Goal: Find specific page/section: Find specific page/section

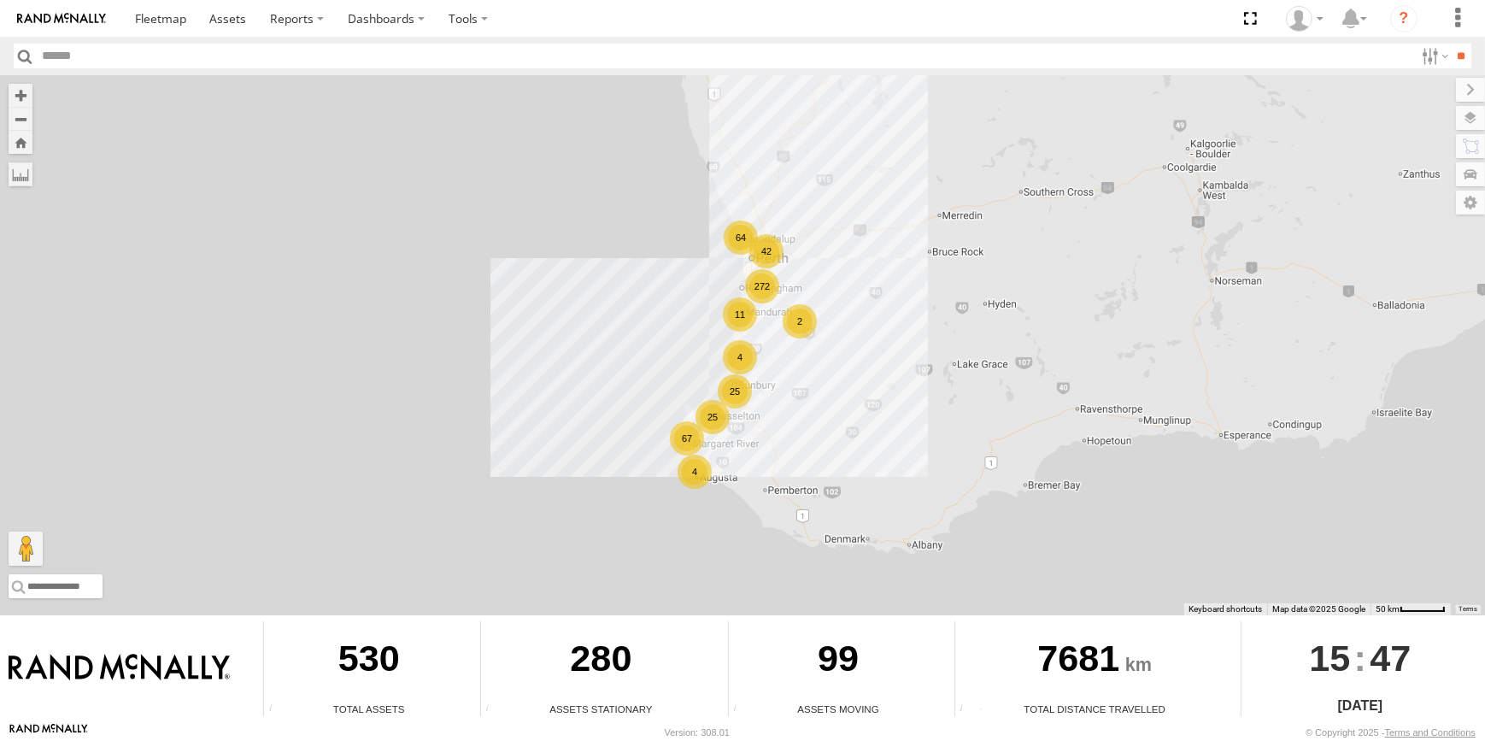
click at [789, 315] on div "2" at bounding box center [800, 321] width 34 height 34
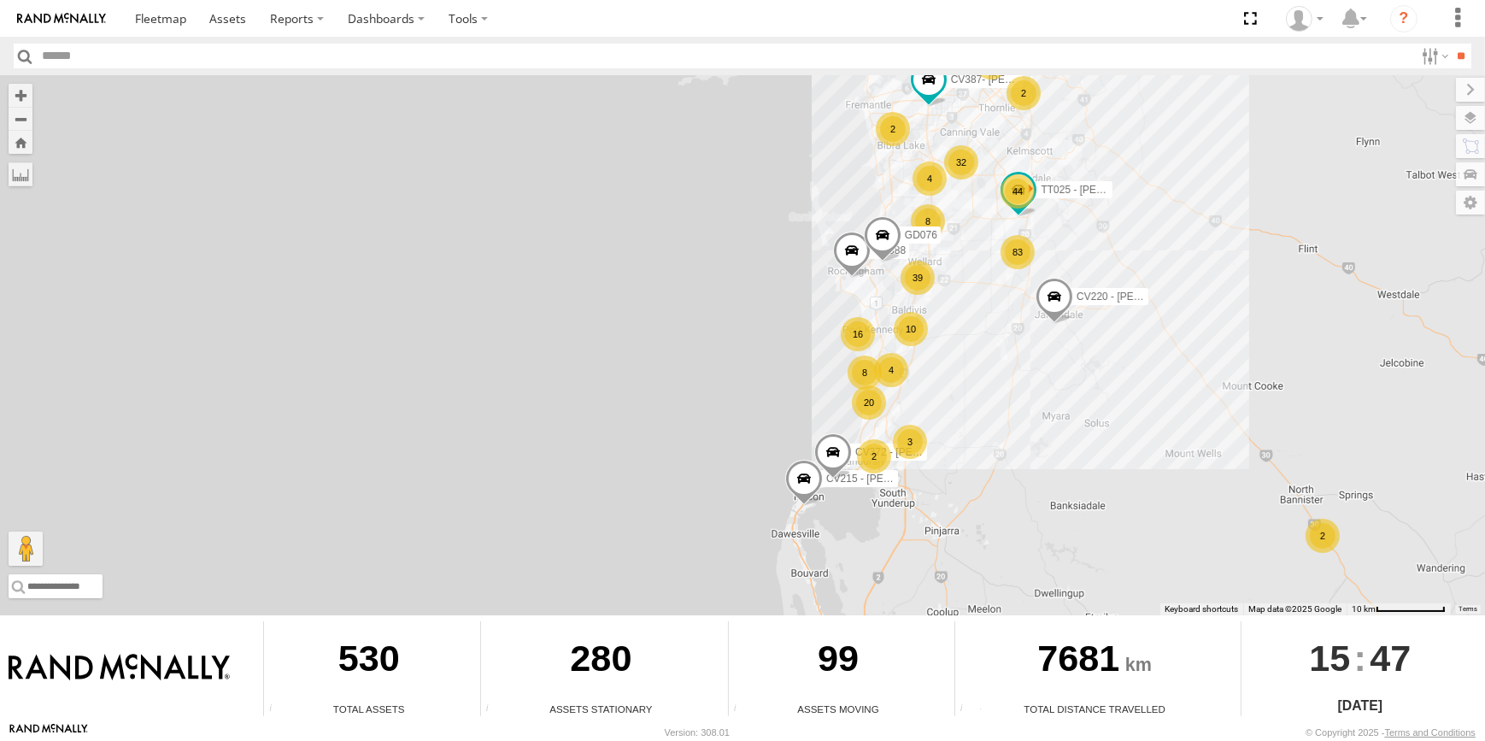
drag, startPoint x: 983, startPoint y: 297, endPoint x: 1001, endPoint y: 325, distance: 32.7
click at [991, 310] on div "CV295 - Karly Taylor CV220 - Dean Richter CV215 - Cory Wilson 83 10 16 39 32 20…" at bounding box center [742, 345] width 1485 height 540
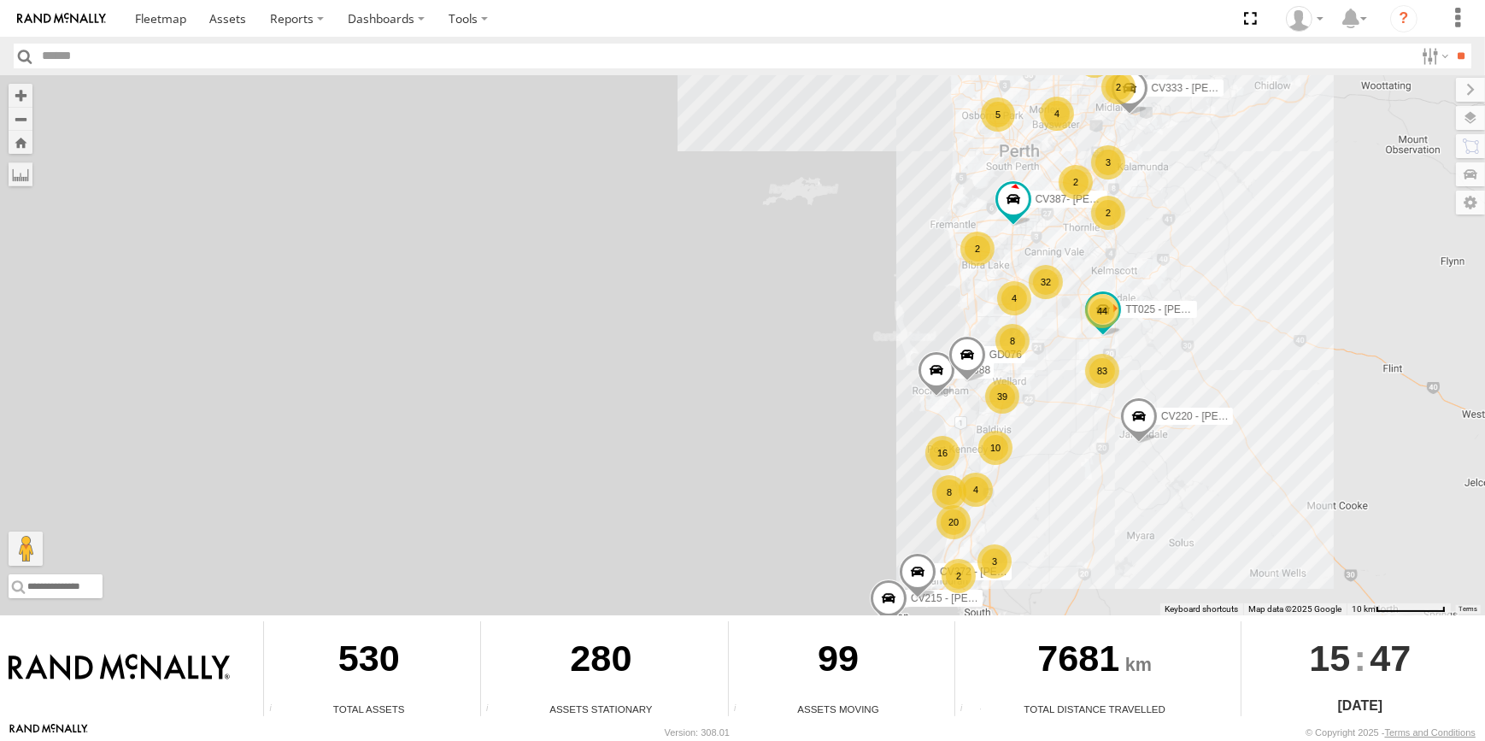
click at [1019, 342] on div "8" at bounding box center [1013, 341] width 34 height 34
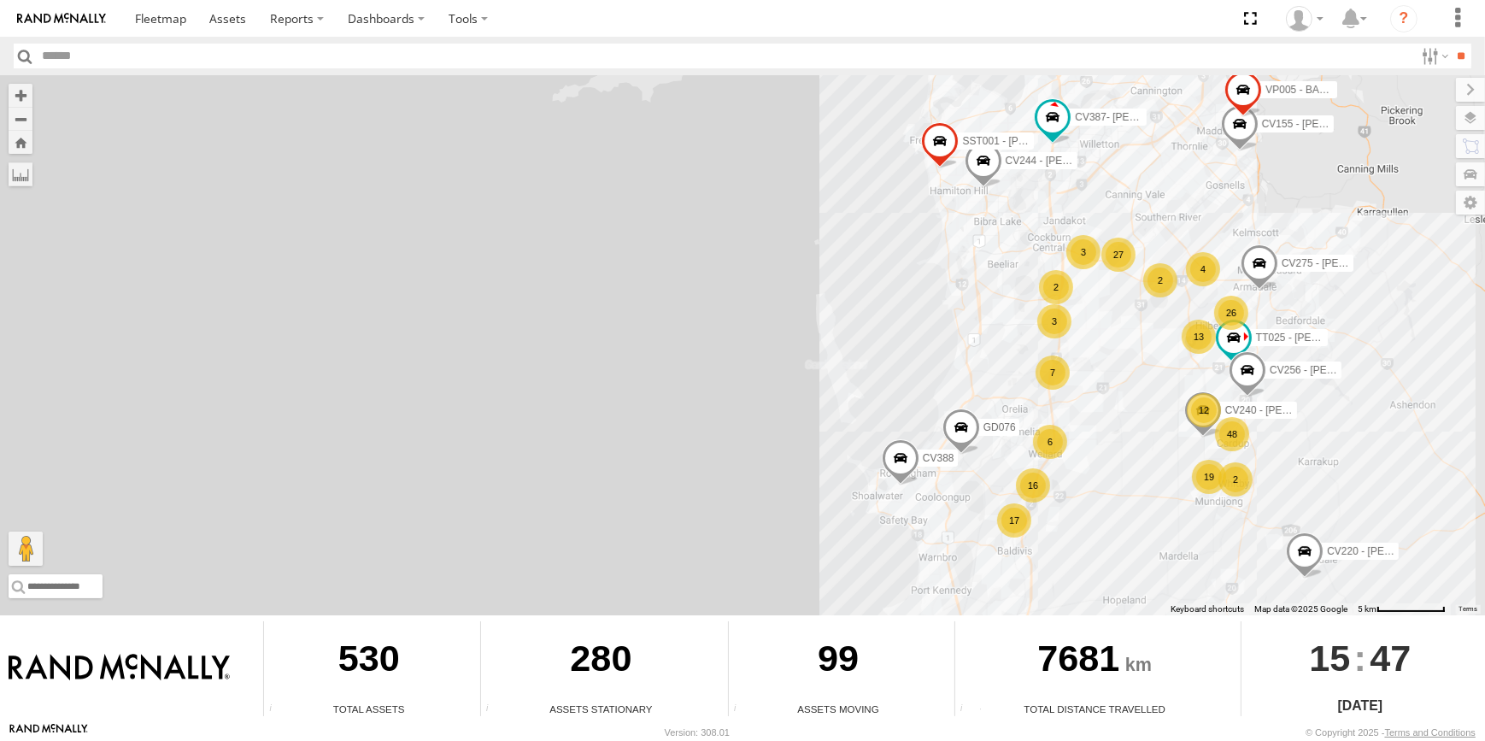
drag, startPoint x: 1059, startPoint y: 527, endPoint x: 1085, endPoint y: 420, distance: 110.9
click at [1085, 420] on div "CV295 - Karly Taylor CV220 - Dean Richter CV215 - Cory Wilson CV387- Beatrice R…" at bounding box center [742, 345] width 1485 height 540
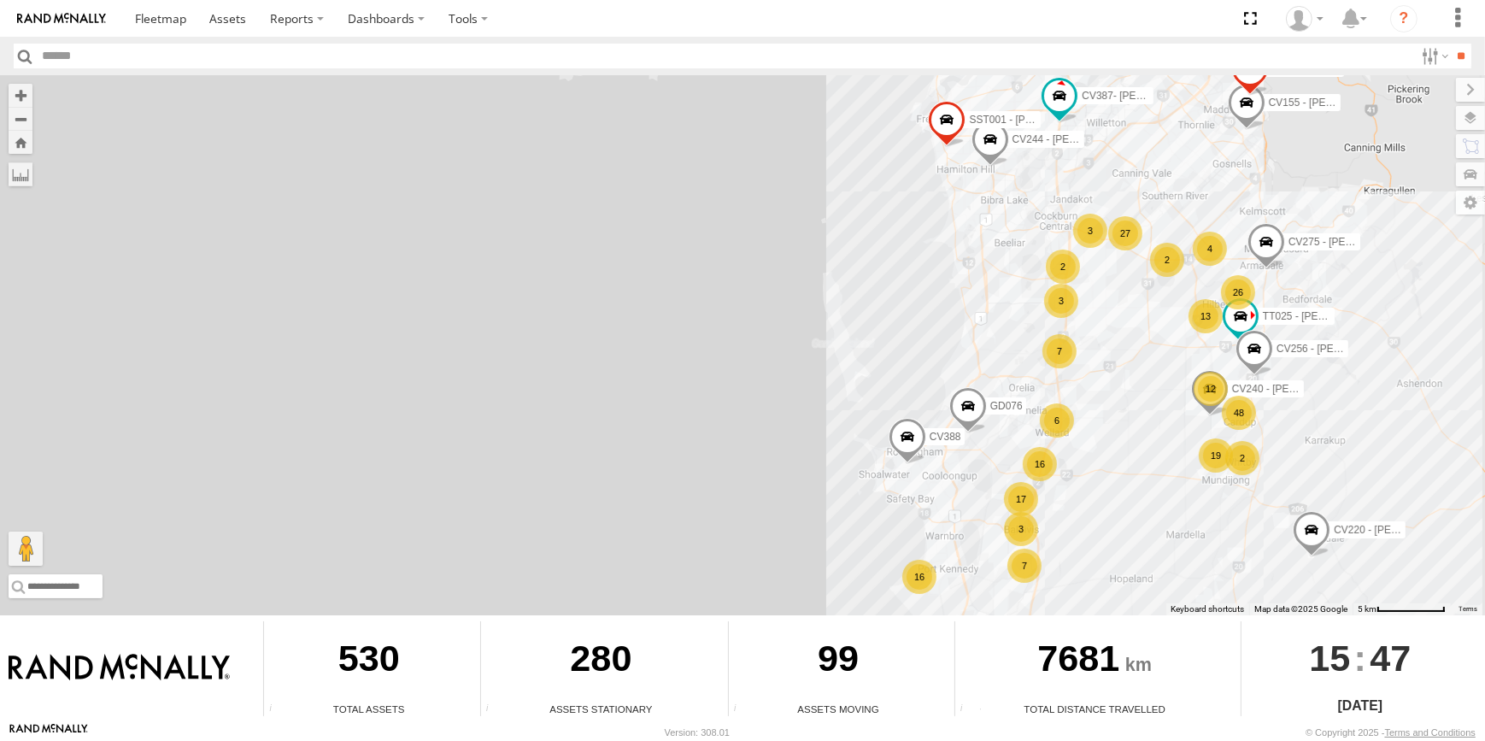
drag, startPoint x: 1099, startPoint y: 488, endPoint x: 1103, endPoint y: 474, distance: 14.1
click at [1103, 474] on div "CV295 - Karly Taylor CV220 - Dean Richter CV215 - Cory Wilson CV387- Beatrice R…" at bounding box center [742, 345] width 1485 height 540
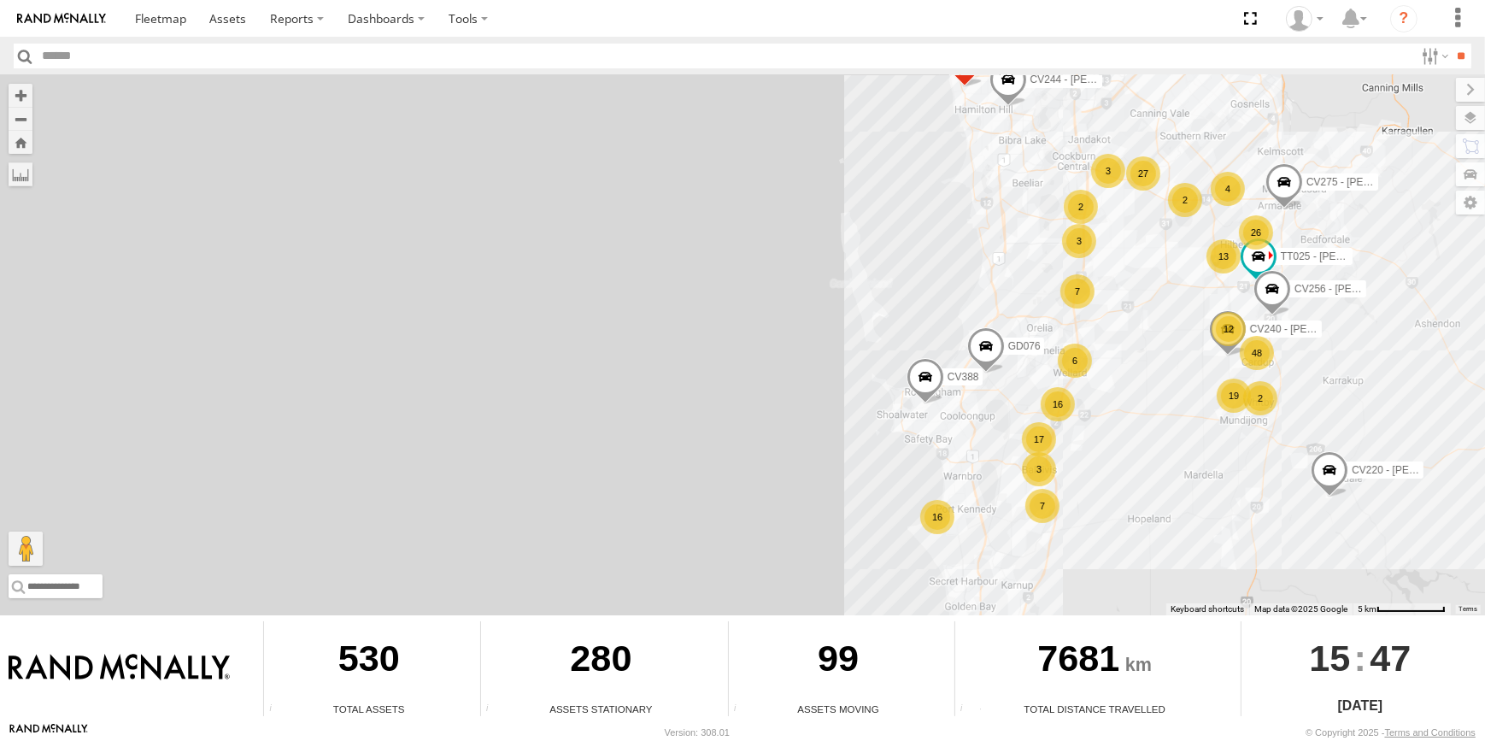
click at [1112, 444] on div "CV295 - Karly Taylor CV220 - Dean Richter CV215 - Cory Wilson CV387- Beatrice R…" at bounding box center [742, 345] width 1485 height 540
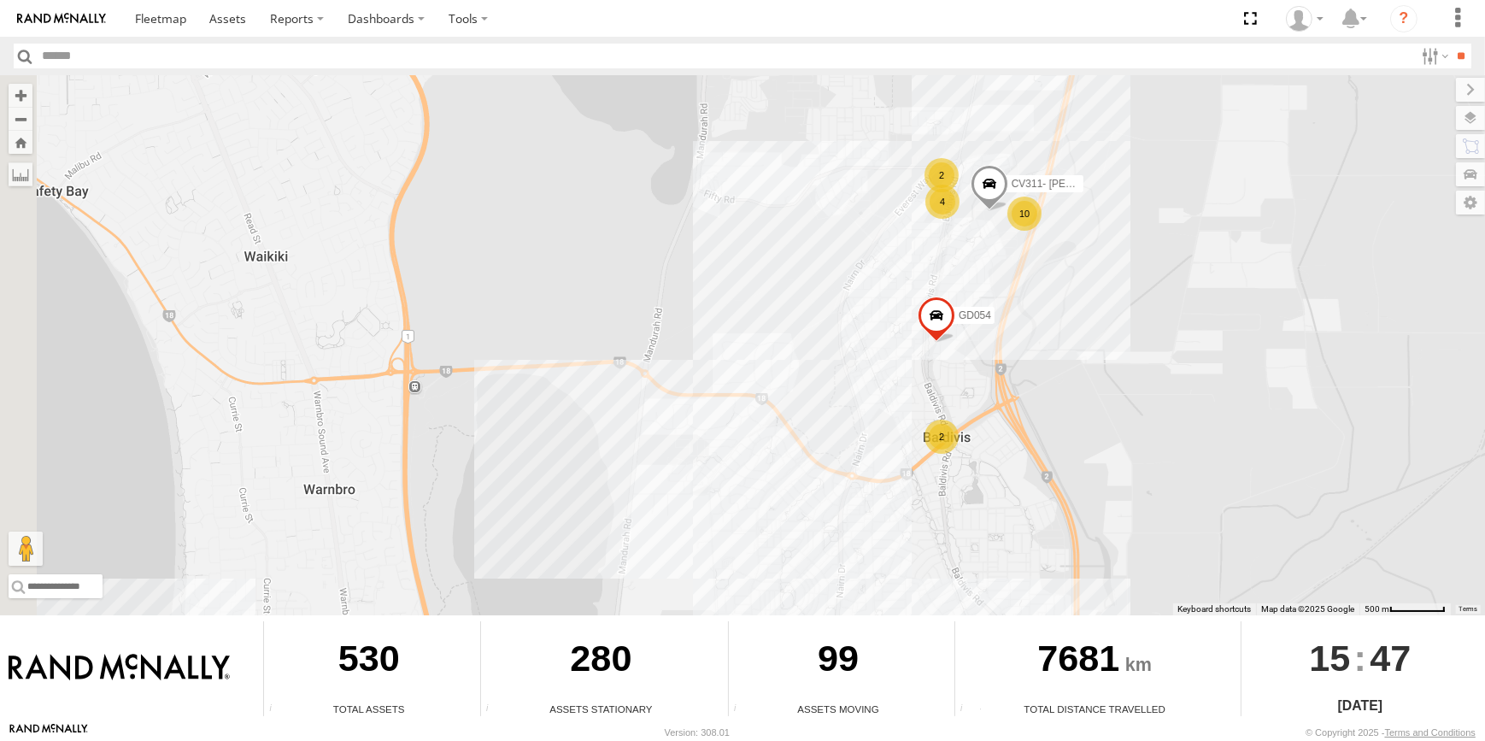
drag, startPoint x: 1157, startPoint y: 402, endPoint x: 1188, endPoint y: 392, distance: 32.2
click at [1188, 392] on div "CV295 - Karly Taylor CV220 - Dean Richter CV215 - Cory Wilson CV387- Beatrice R…" at bounding box center [742, 345] width 1485 height 540
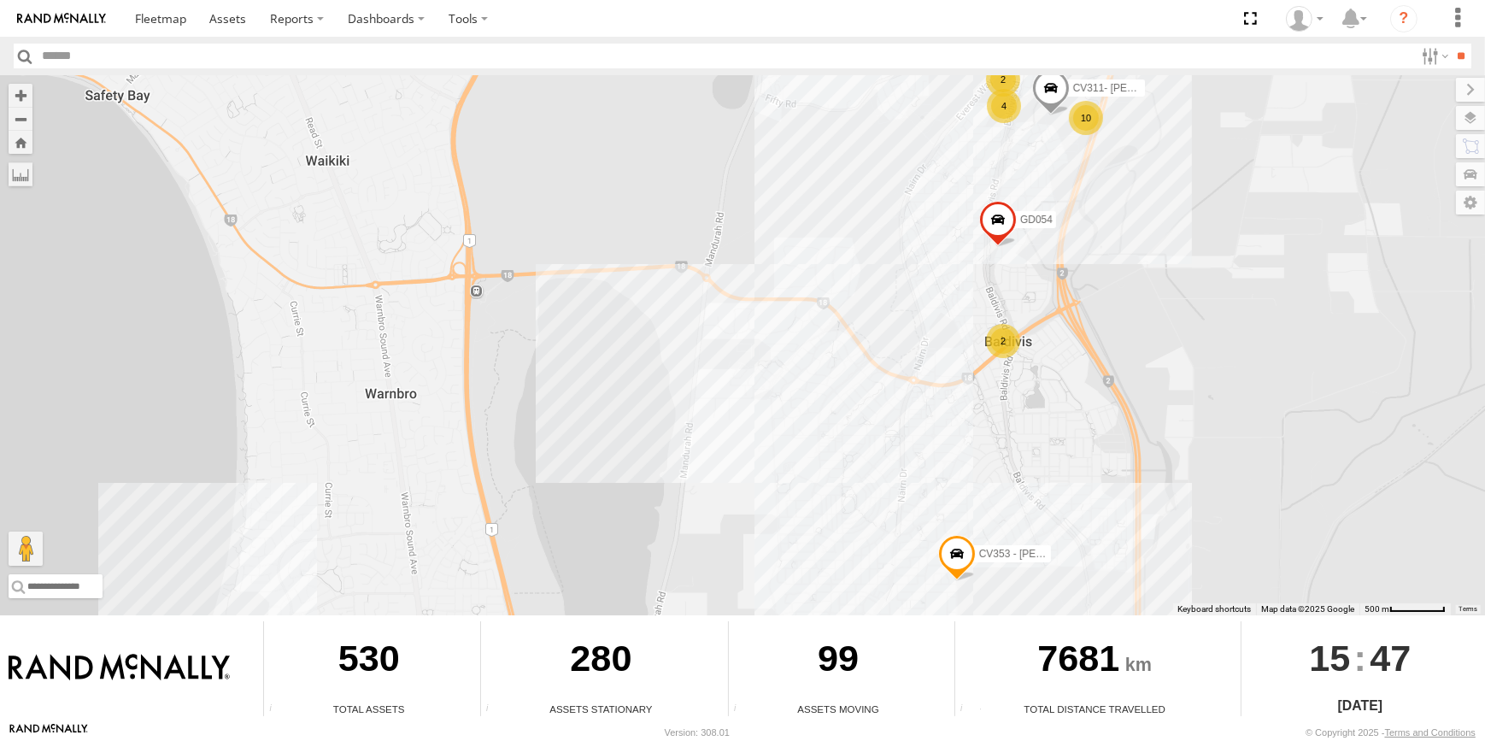
drag, startPoint x: 1138, startPoint y: 325, endPoint x: 1145, endPoint y: 204, distance: 120.8
click at [1145, 214] on div "CV295 - Karly Taylor CV220 - Dean Richter CV215 - Cory Wilson CV387- Beatrice R…" at bounding box center [742, 345] width 1485 height 540
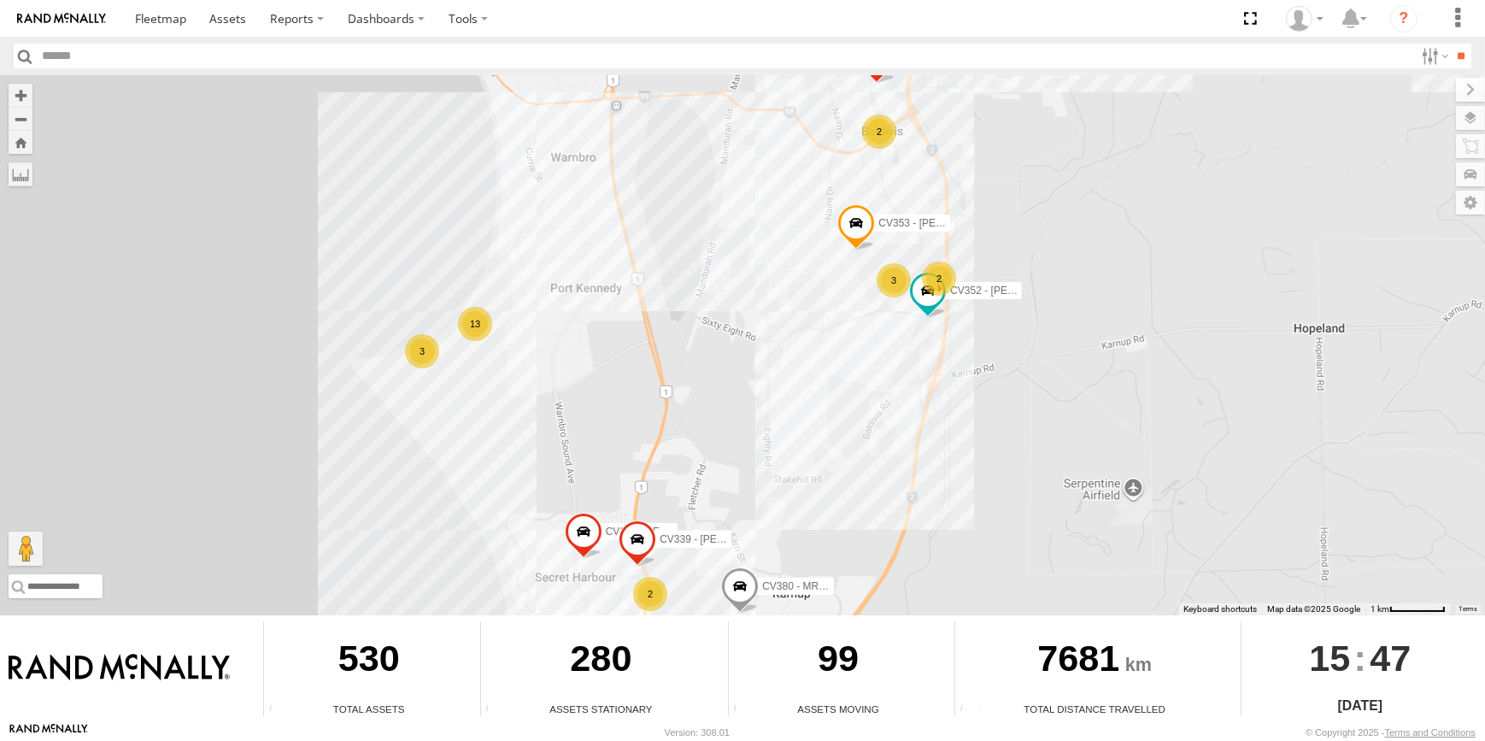
click at [68, 67] on input "text" at bounding box center [725, 56] width 1379 height 25
type input "****"
click at [1452, 44] on input "**" at bounding box center [1462, 56] width 20 height 25
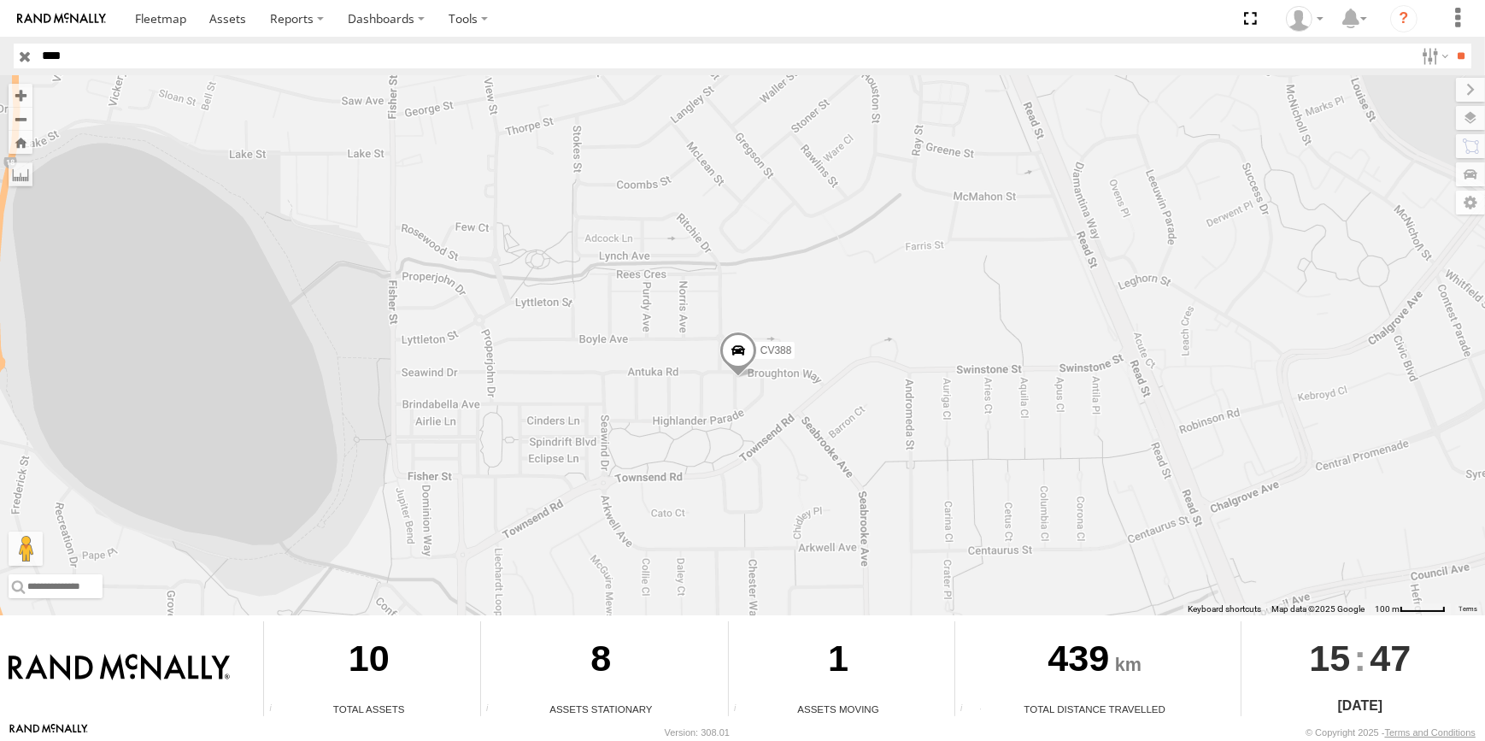
click at [737, 340] on span at bounding box center [739, 355] width 38 height 46
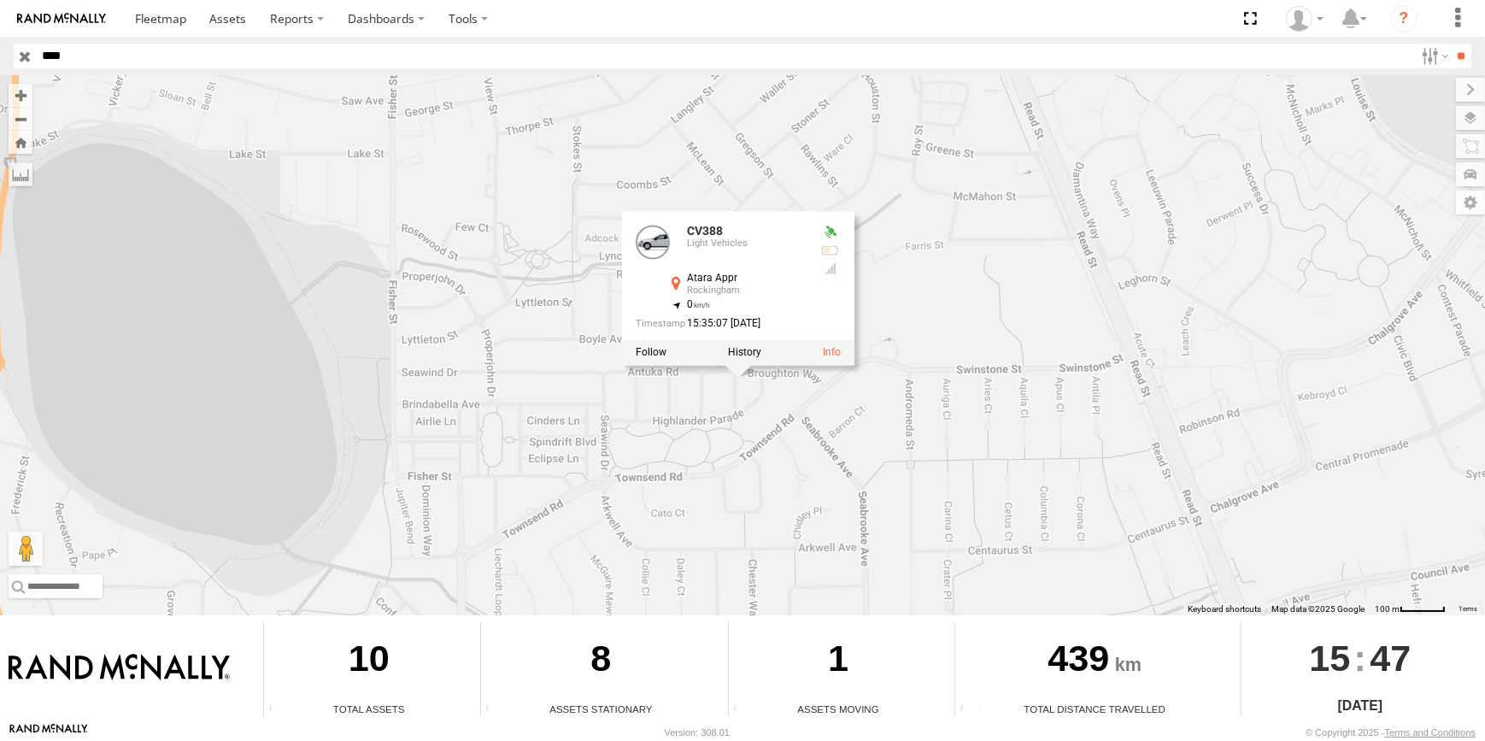
click at [734, 396] on div "CV389 - Kristine Hayes CV387- Beatrice Randall CV381 - MRRC CV382 - Graham Broo…" at bounding box center [742, 345] width 1485 height 540
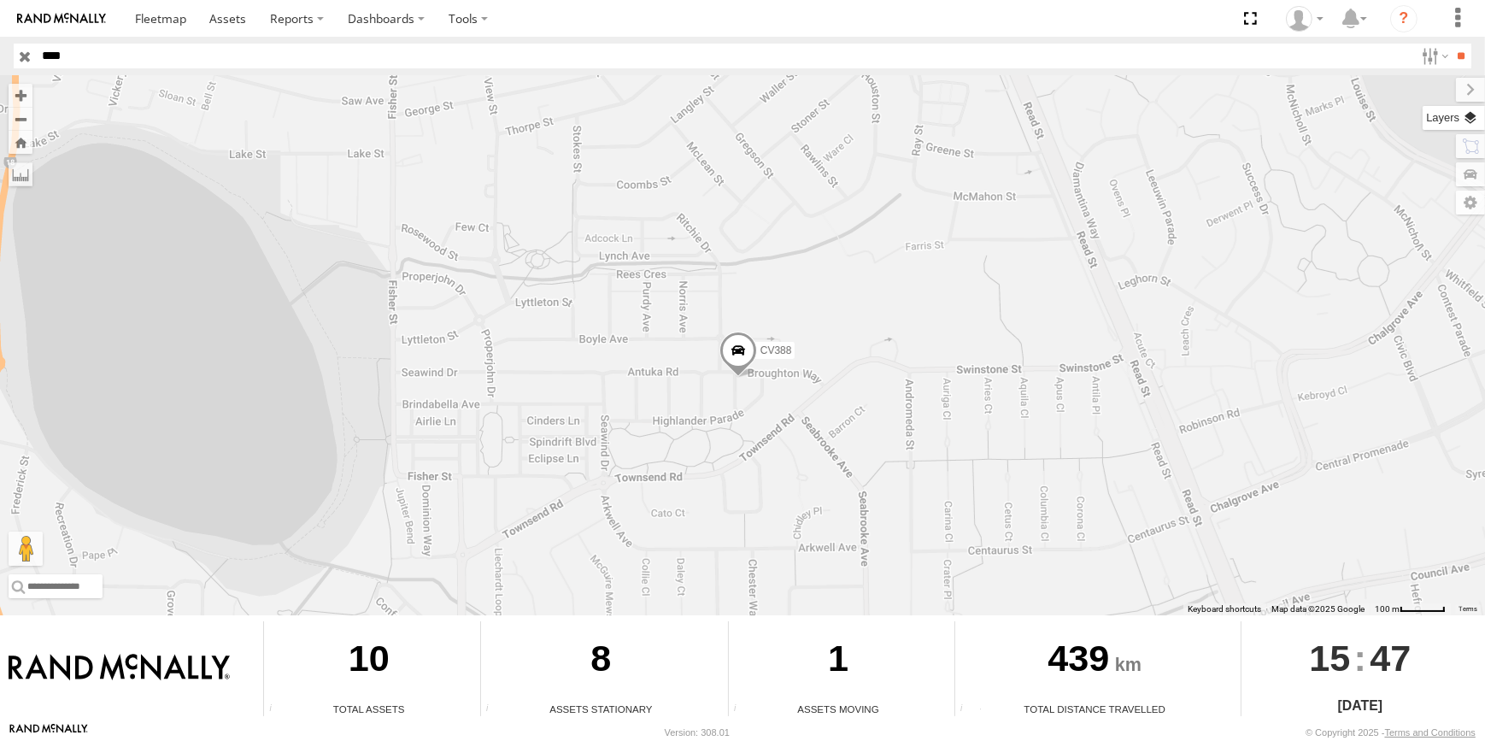
click at [1476, 120] on label at bounding box center [1454, 118] width 62 height 24
click at [0, 0] on span "Basemaps" at bounding box center [0, 0] width 0 height 0
click at [0, 0] on span "Satellite + Roadmap" at bounding box center [0, 0] width 0 height 0
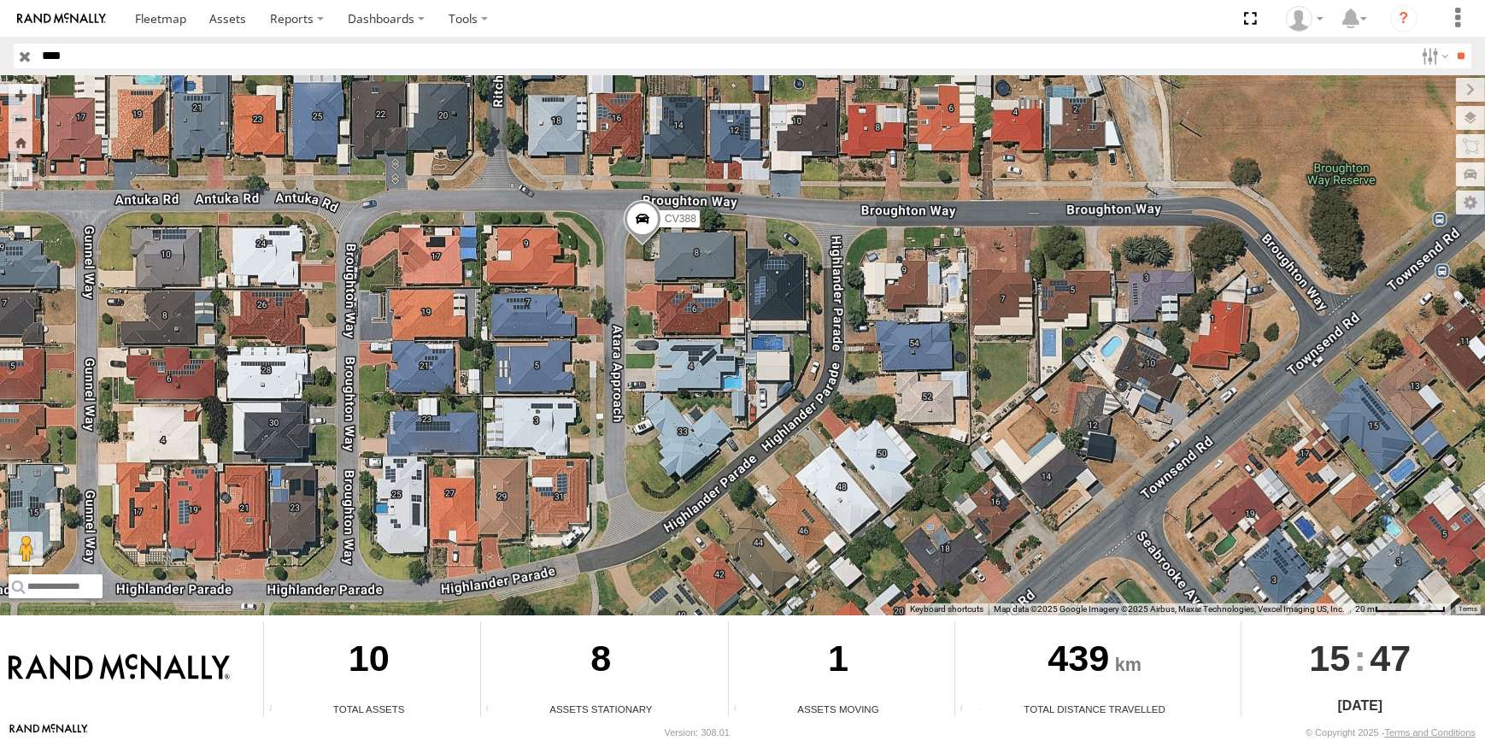
drag, startPoint x: 668, startPoint y: 299, endPoint x: 669, endPoint y: 345, distance: 46.2
click at [669, 345] on div "CV389 - Kristine Hayes CV387- Beatrice Randall CV381 - MRRC CV382 - Graham Broo…" at bounding box center [742, 345] width 1485 height 540
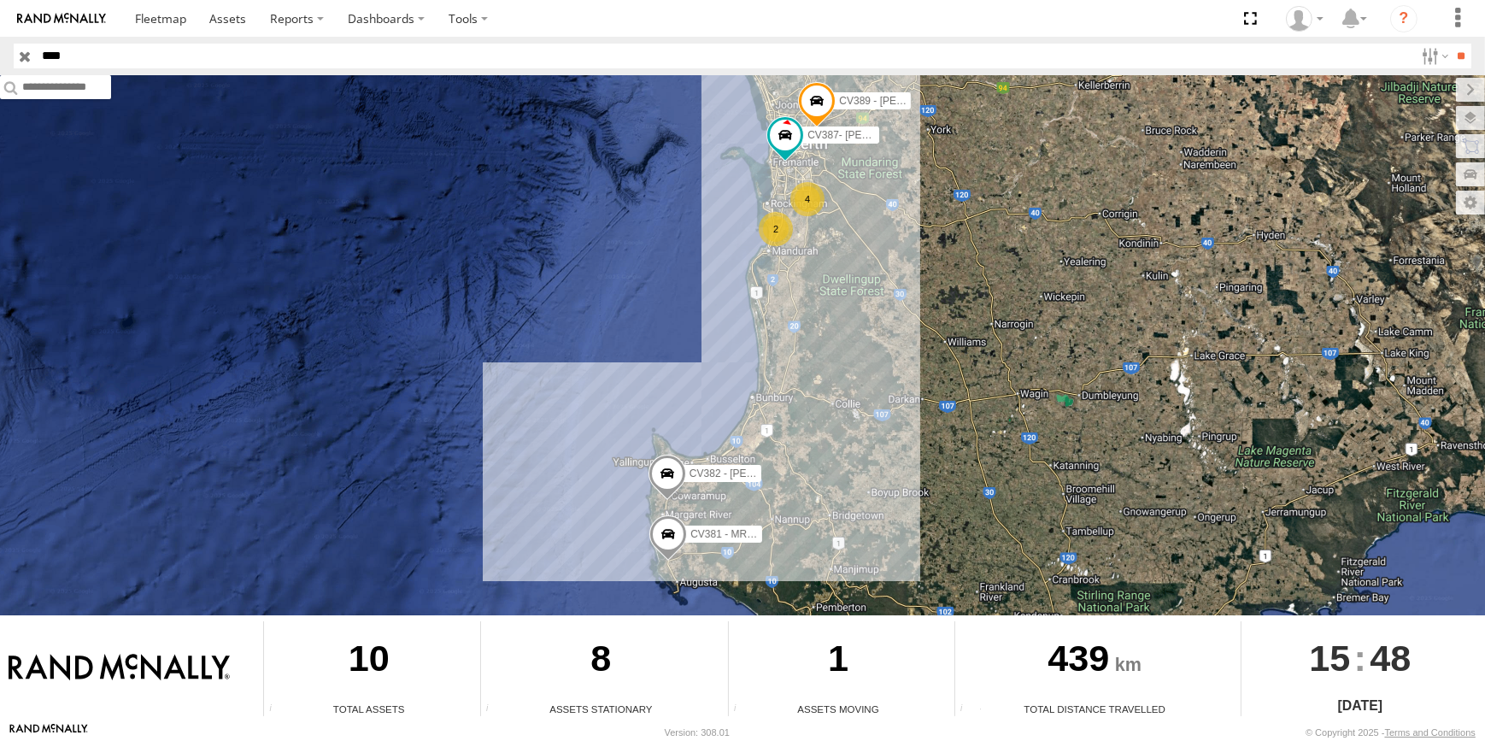
click at [785, 225] on div "2" at bounding box center [776, 229] width 34 height 34
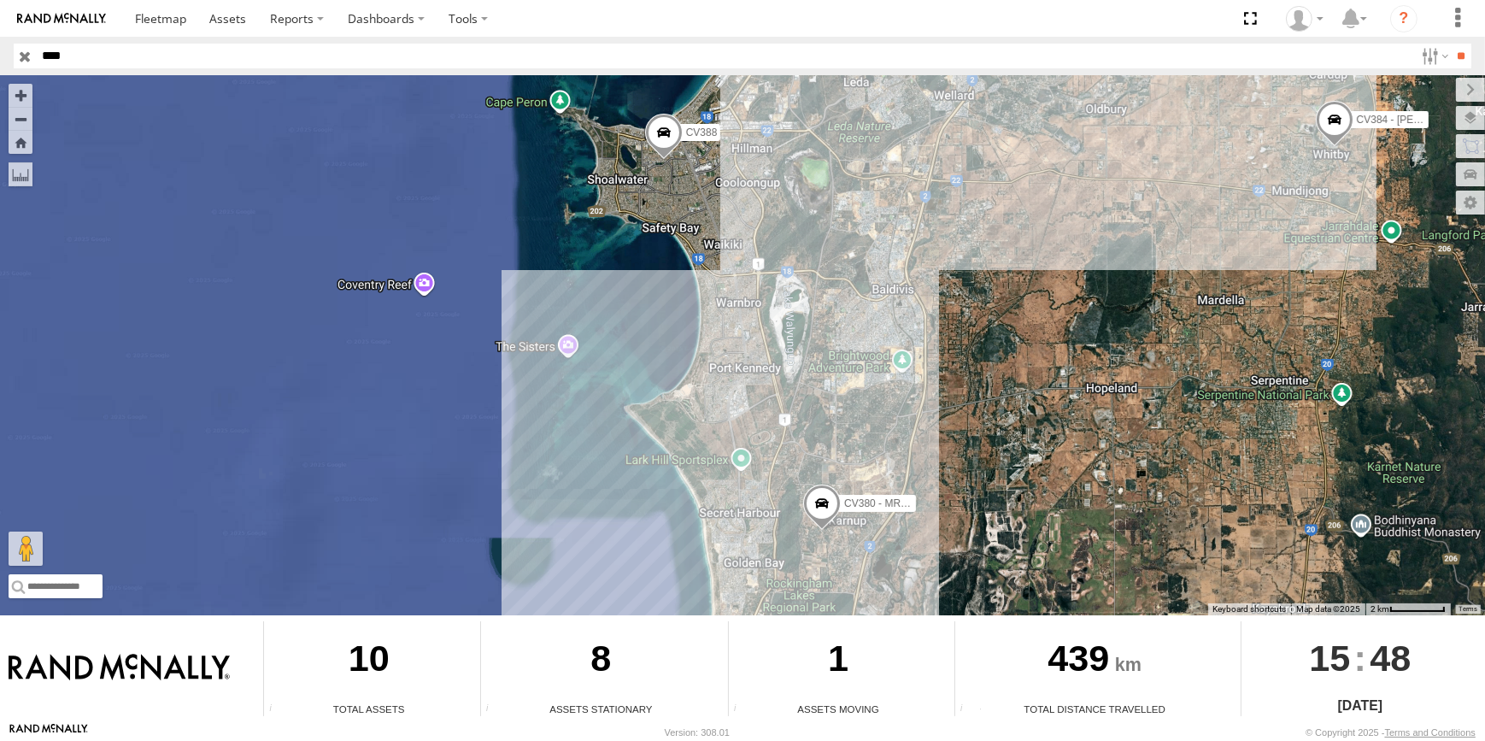
click at [669, 145] on span at bounding box center [664, 137] width 38 height 46
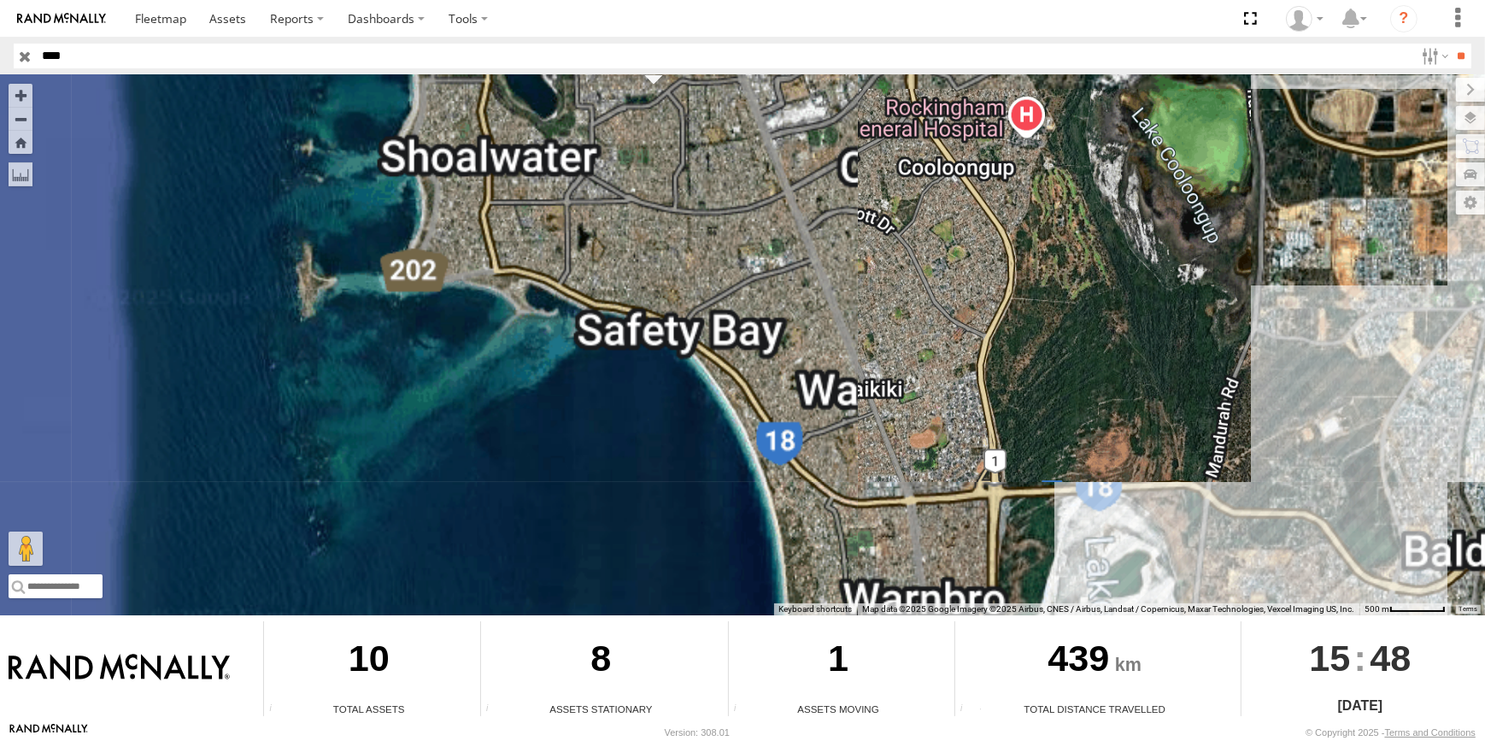
drag, startPoint x: 670, startPoint y: 224, endPoint x: 674, endPoint y: 262, distance: 37.8
click at [673, 257] on div "CV389 - Kristine Hayes CV387- Beatrice Randall CV381 - MRRC CV382 - Graham Broo…" at bounding box center [742, 345] width 1485 height 540
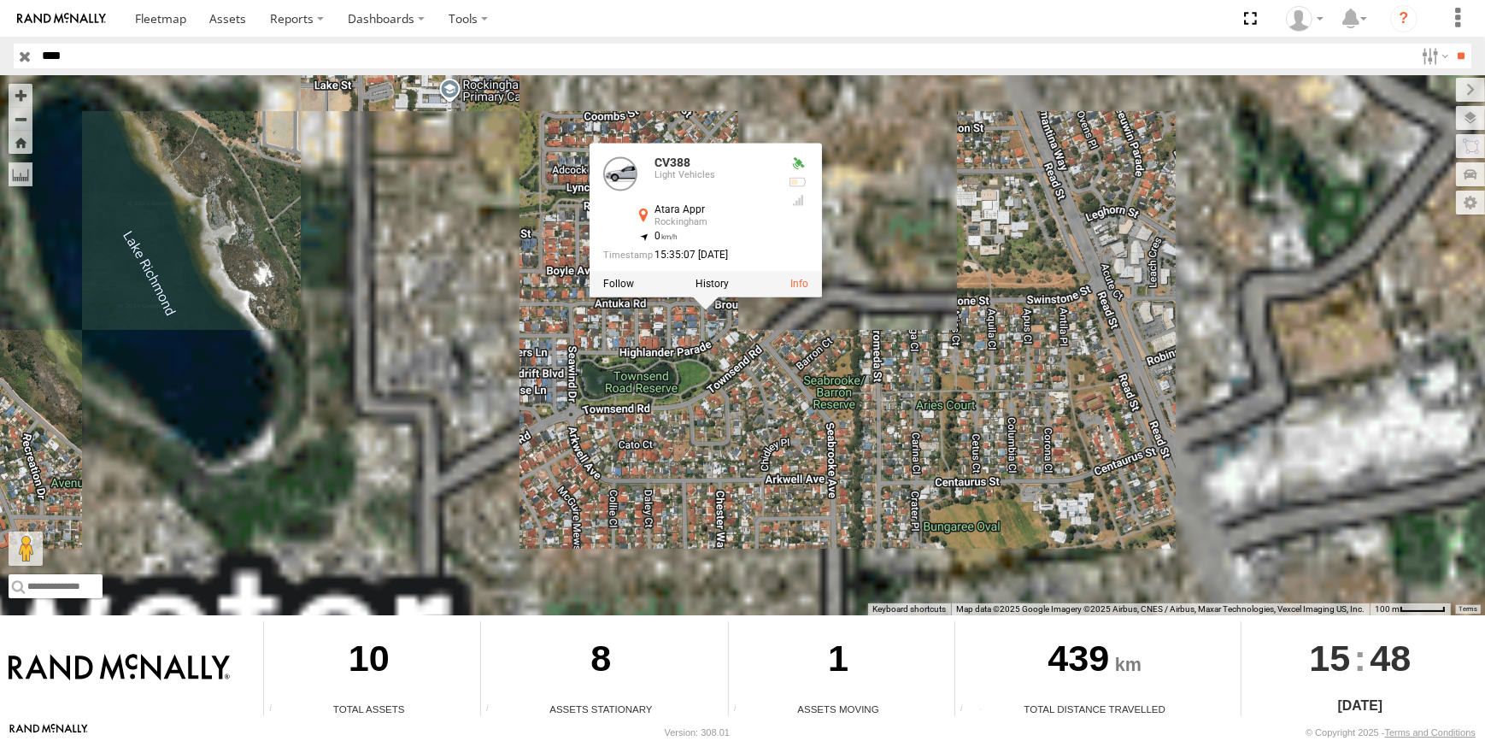
drag, startPoint x: 717, startPoint y: 346, endPoint x: 718, endPoint y: 396, distance: 49.6
click at [718, 395] on div "CV389 - Kristine Hayes CV387- Beatrice Randall CV381 - MRRC CV382 - Graham Broo…" at bounding box center [742, 345] width 1485 height 540
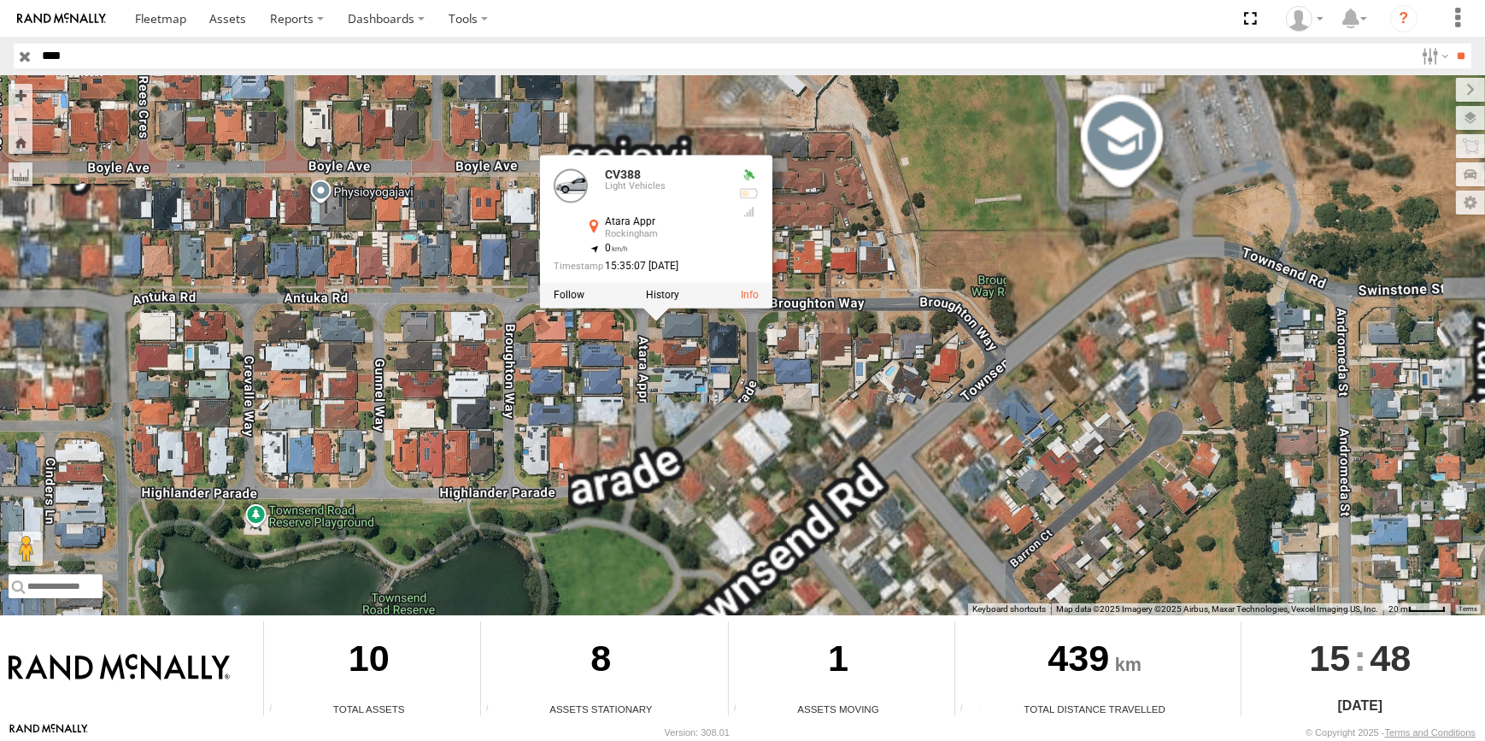
click at [802, 406] on div "CV389 - Kristine Hayes CV387- Beatrice Randall CV381 - MRRC CV382 - Graham Broo…" at bounding box center [742, 345] width 1485 height 540
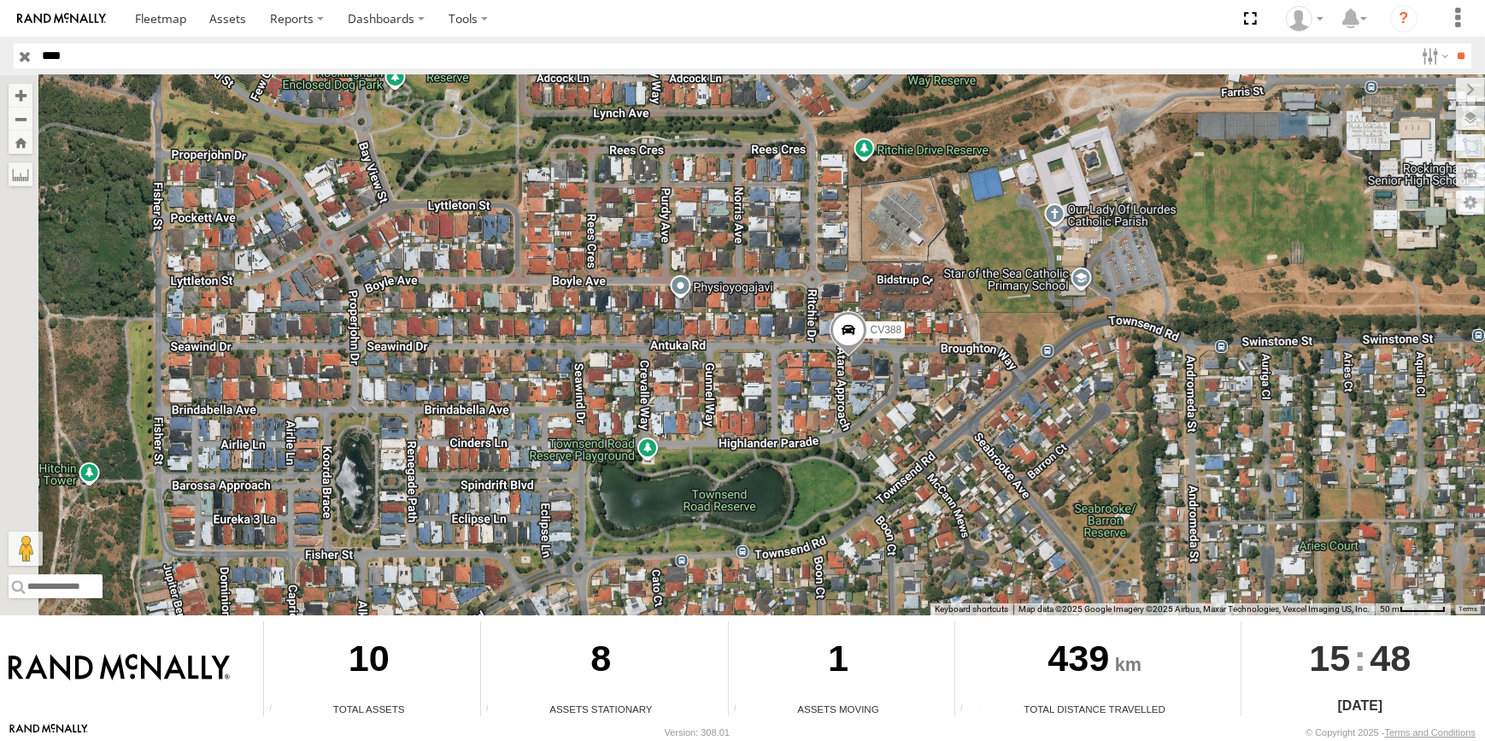
drag, startPoint x: 919, startPoint y: 247, endPoint x: 972, endPoint y: 304, distance: 78.0
click at [972, 304] on div "CV389 - Kristine Hayes CV387- Beatrice Randall CV381 - MRRC CV382 - Graham Broo…" at bounding box center [742, 345] width 1485 height 540
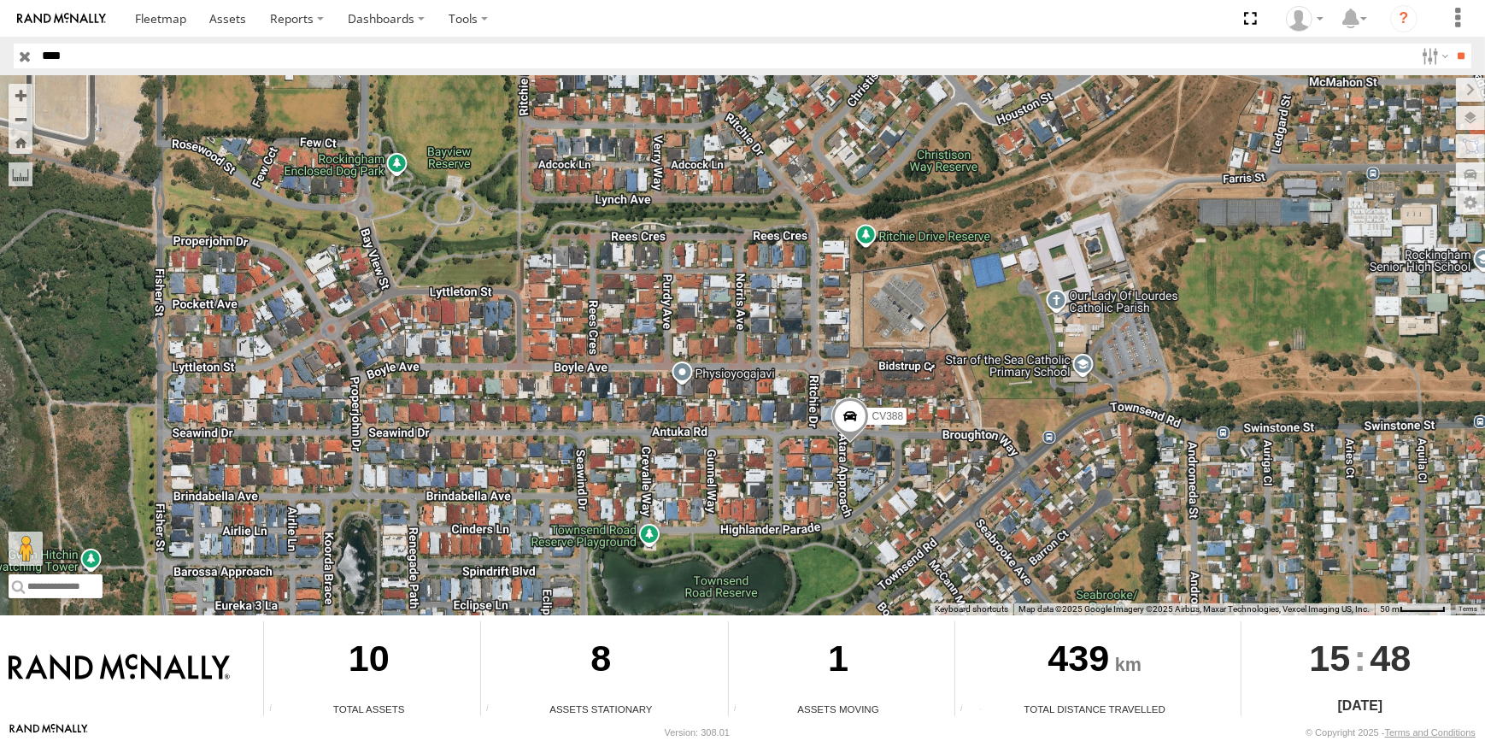
drag, startPoint x: 1168, startPoint y: 446, endPoint x: 1041, endPoint y: 440, distance: 127.5
click at [1041, 440] on div "CV389 - Kristine Hayes CV387- Beatrice Randall CV381 - MRRC CV382 - Graham Broo…" at bounding box center [742, 345] width 1485 height 540
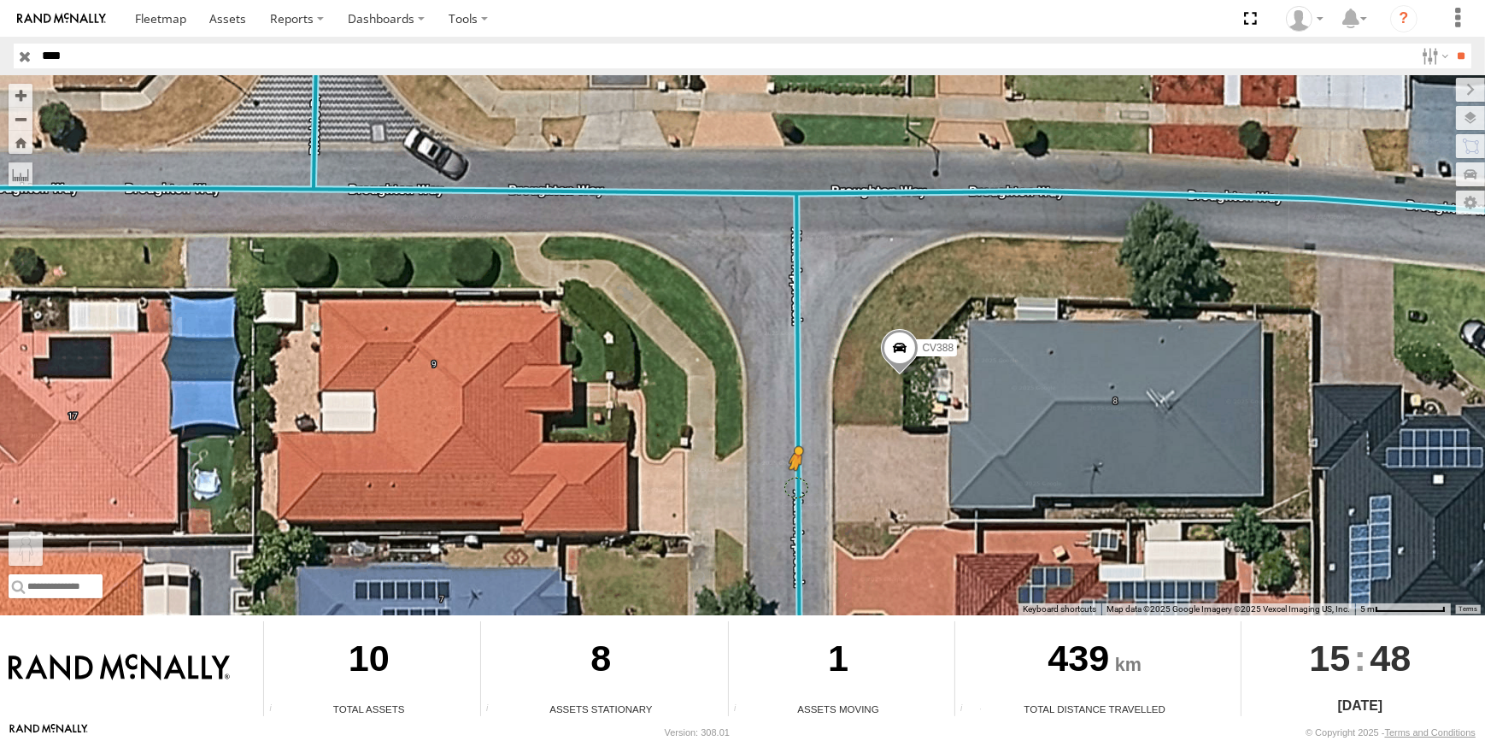
drag, startPoint x: 28, startPoint y: 550, endPoint x: 800, endPoint y: 485, distance: 774.5
click at [800, 485] on div "CV389 - Kristine Hayes CV387- Beatrice Randall CV381 - MRRC CV382 - Graham Broo…" at bounding box center [742, 345] width 1485 height 540
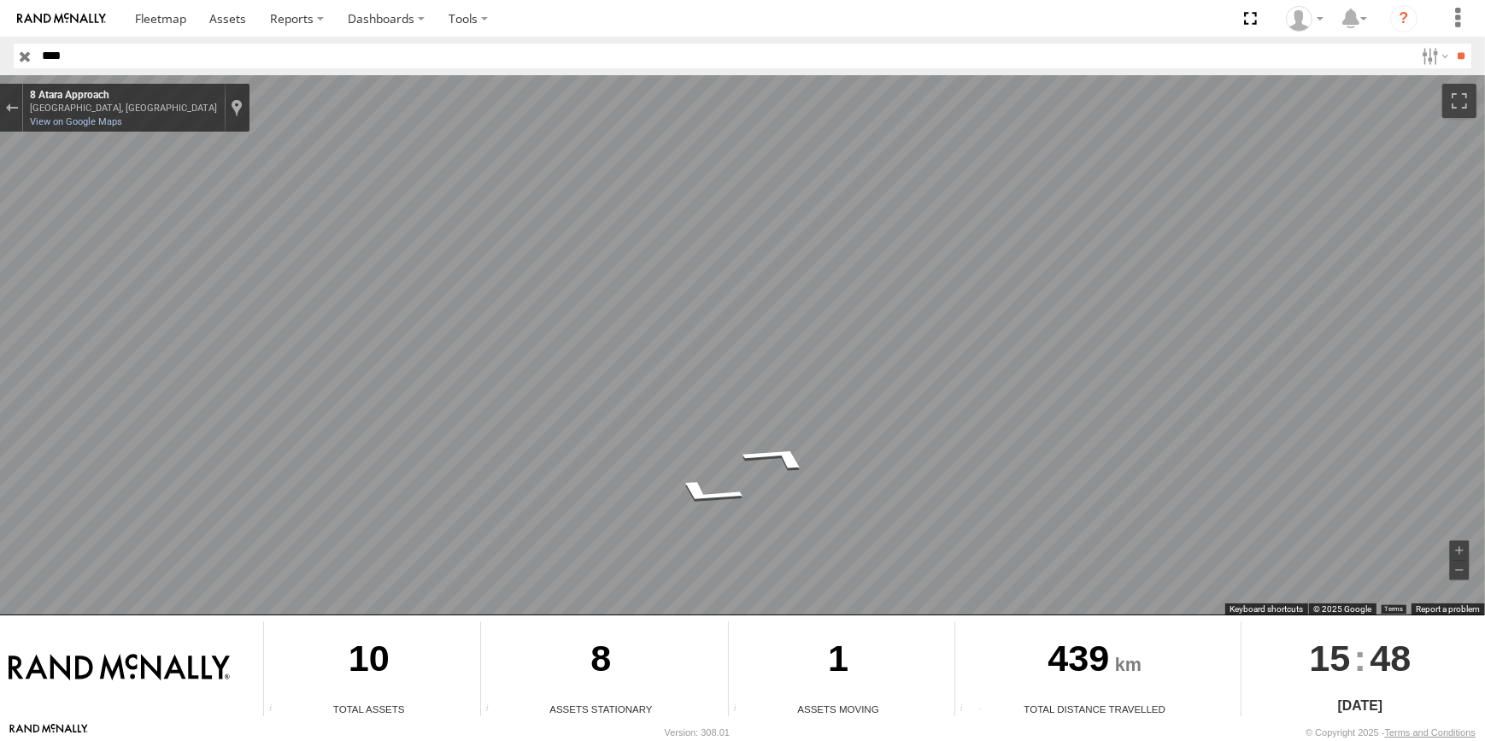
click at [1485, 254] on html at bounding box center [742, 370] width 1485 height 741
click at [21, 52] on input "button" at bounding box center [25, 56] width 22 height 25
click at [17, 103] on div "Exit the Street View" at bounding box center [11, 108] width 13 height 10
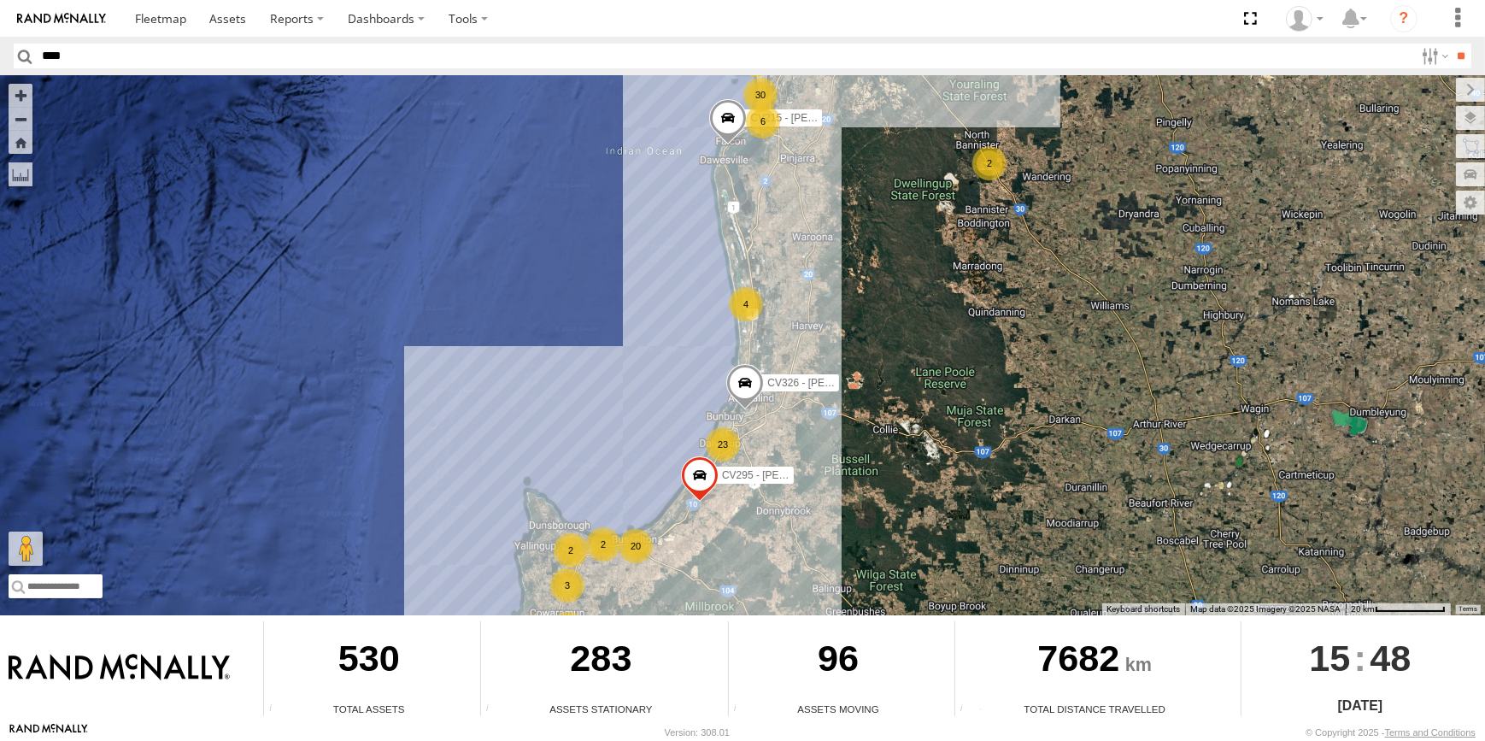
click at [753, 300] on div "4" at bounding box center [746, 304] width 34 height 34
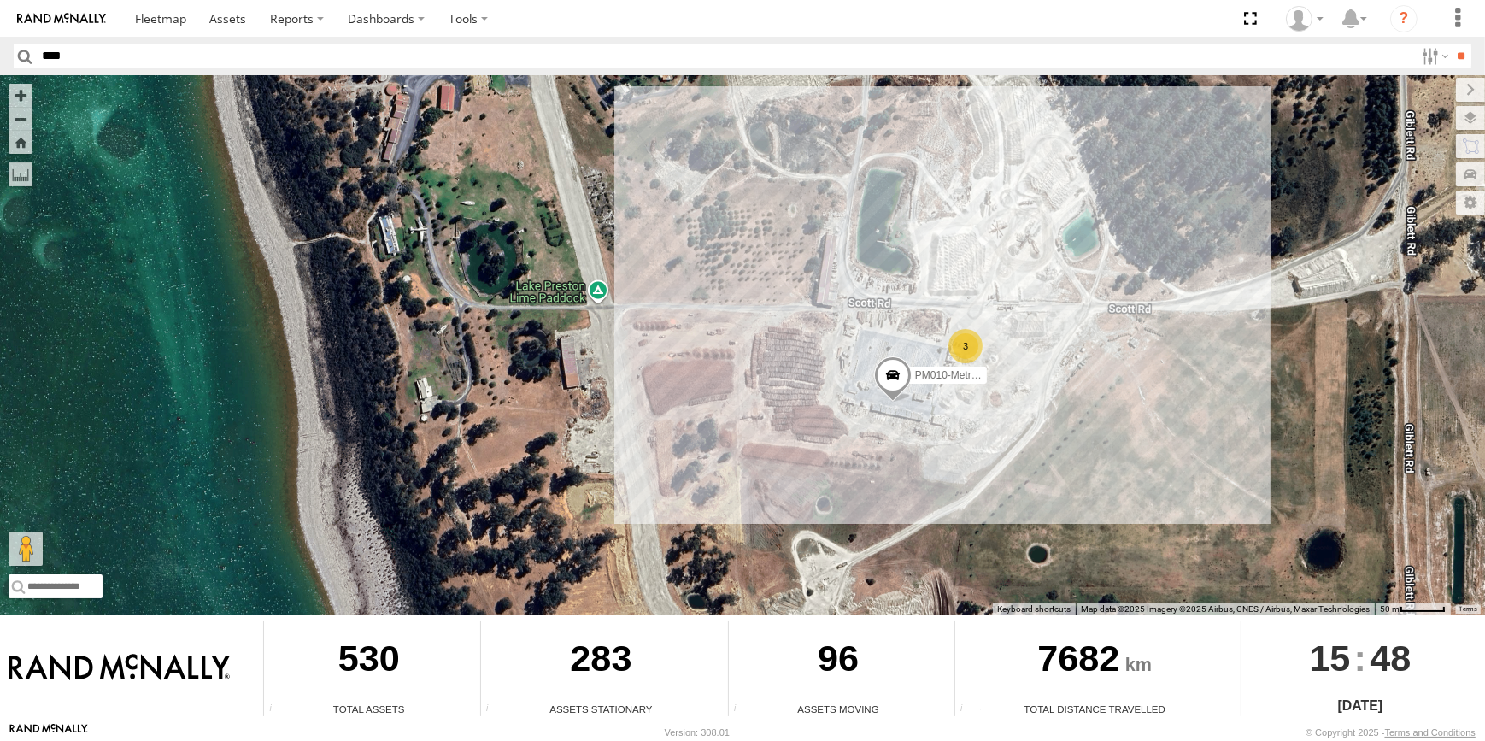
click at [956, 355] on div "3" at bounding box center [966, 346] width 34 height 34
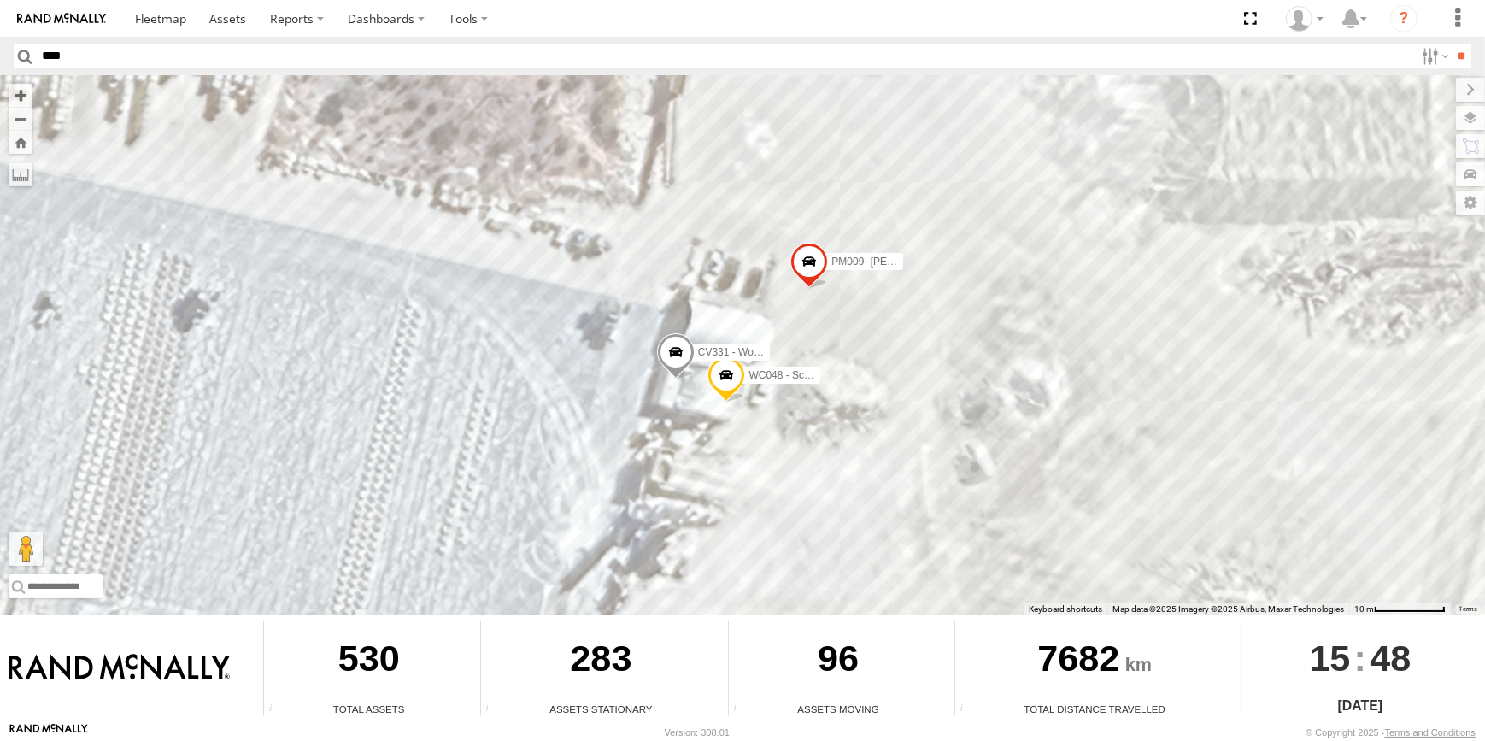
click at [195, 67] on input "****" at bounding box center [725, 56] width 1379 height 25
type input "***"
click at [1452, 44] on input "**" at bounding box center [1462, 56] width 20 height 25
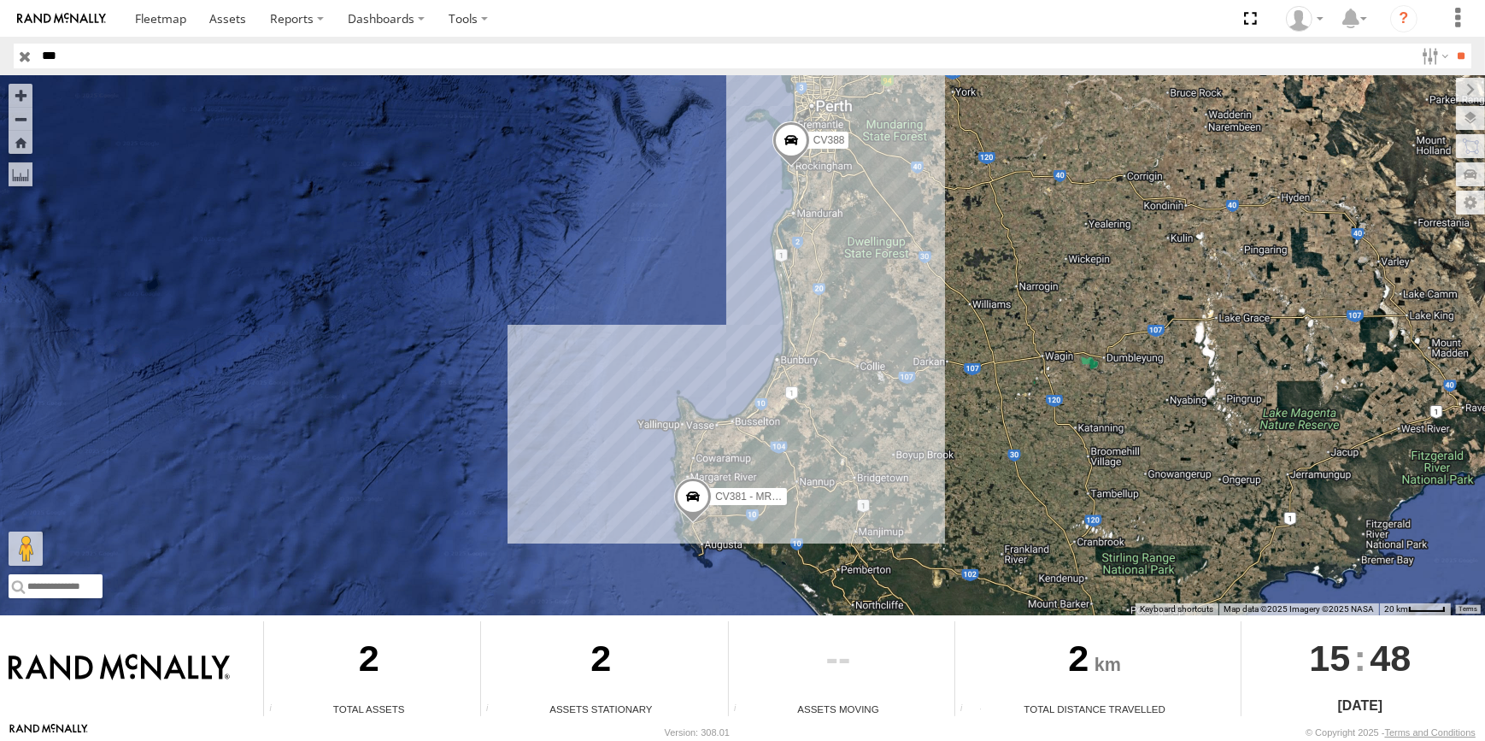
click at [785, 148] on span at bounding box center [792, 144] width 38 height 46
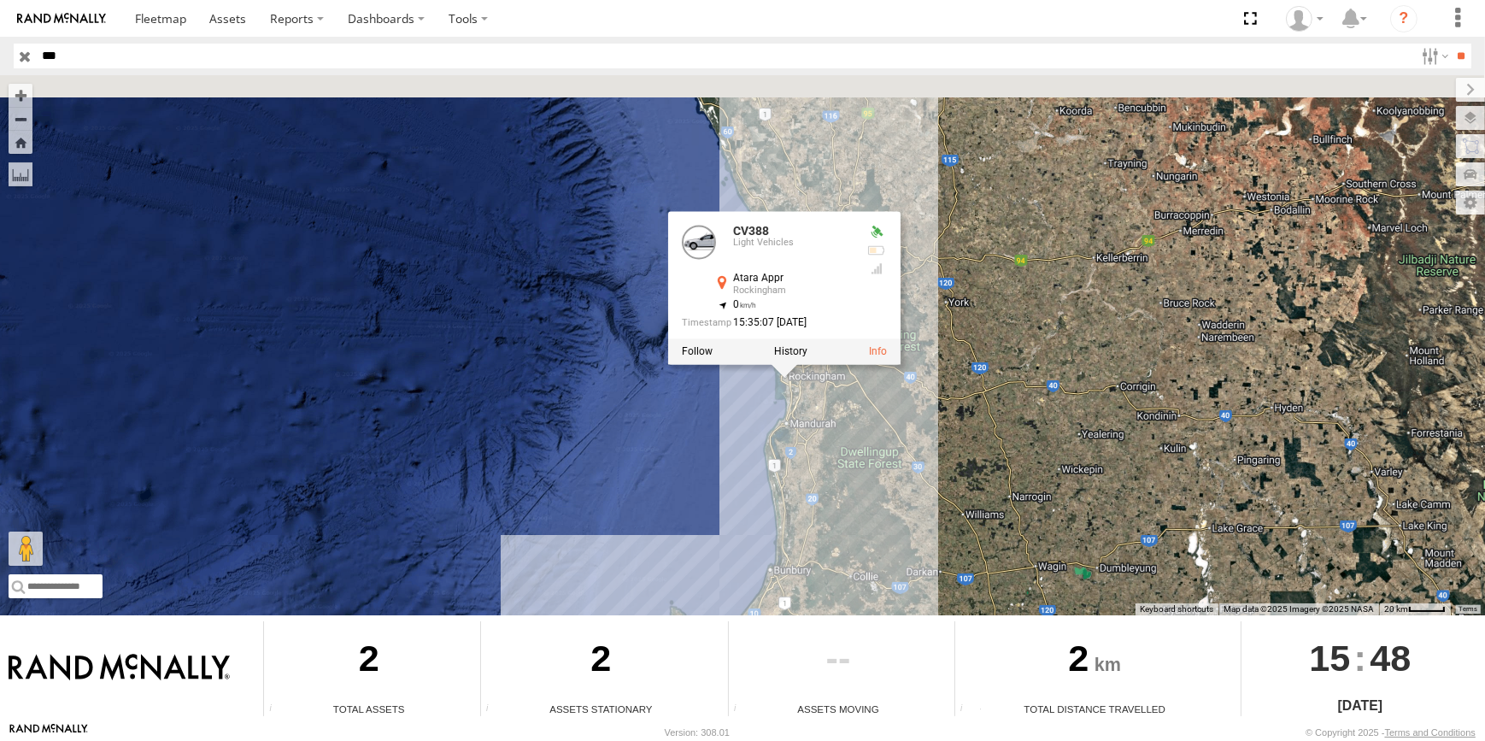
drag, startPoint x: 858, startPoint y: 176, endPoint x: 851, endPoint y: 392, distance: 216.3
click at [851, 392] on div "CV381 - MRRC CV388 CV388 Light Vehicles Atara Appr Rockingham -32.2867 , 115.72…" at bounding box center [742, 345] width 1485 height 540
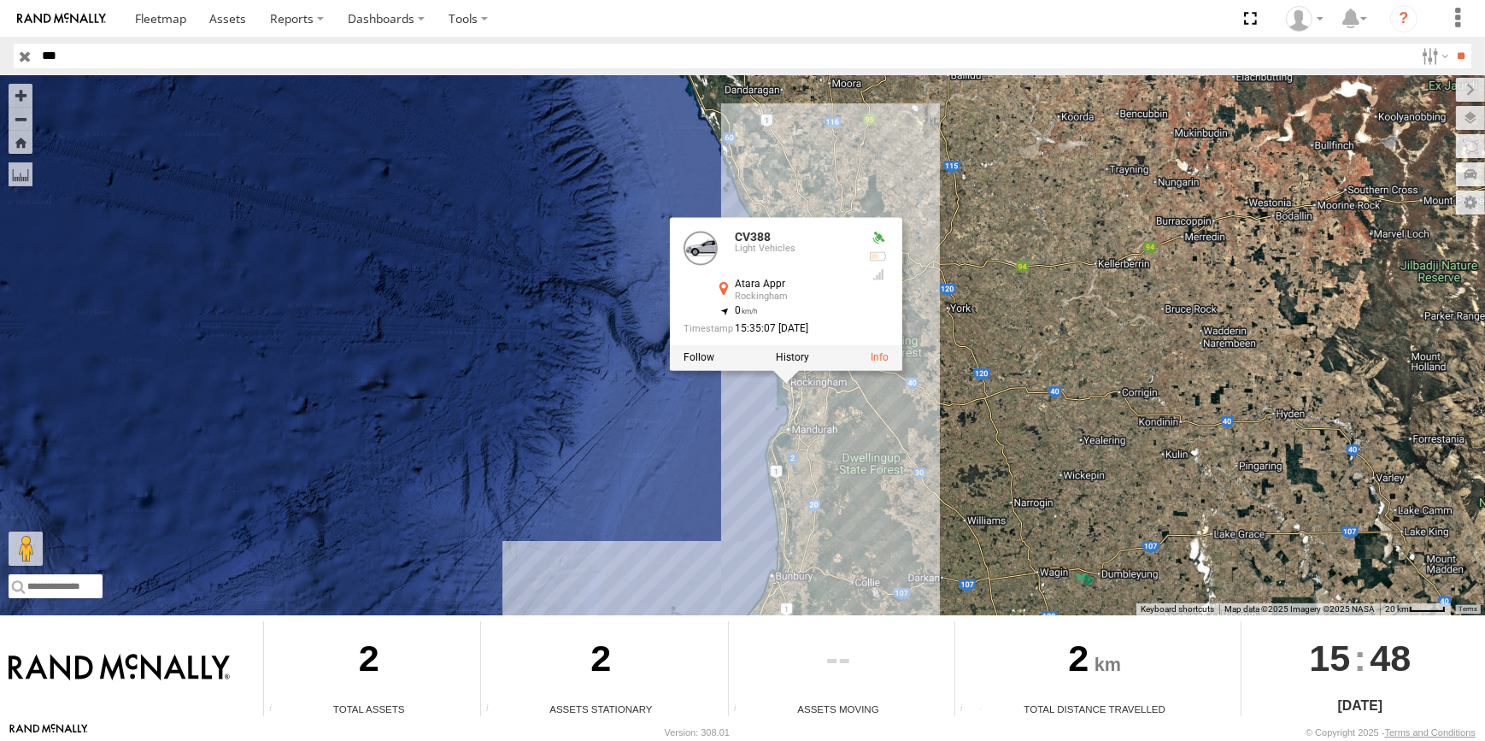
click at [793, 364] on div at bounding box center [786, 358] width 232 height 26
click at [794, 362] on label at bounding box center [792, 358] width 33 height 12
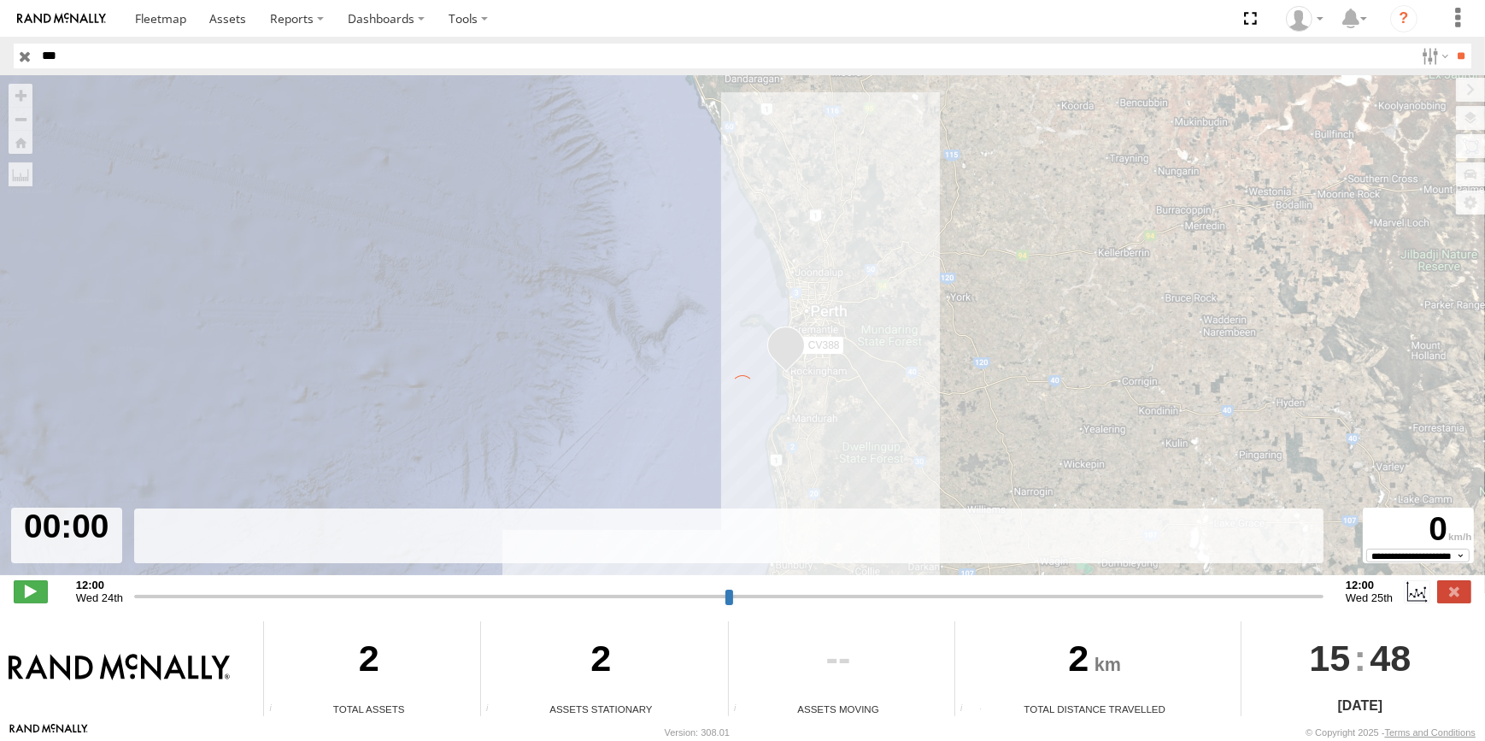
type input "**********"
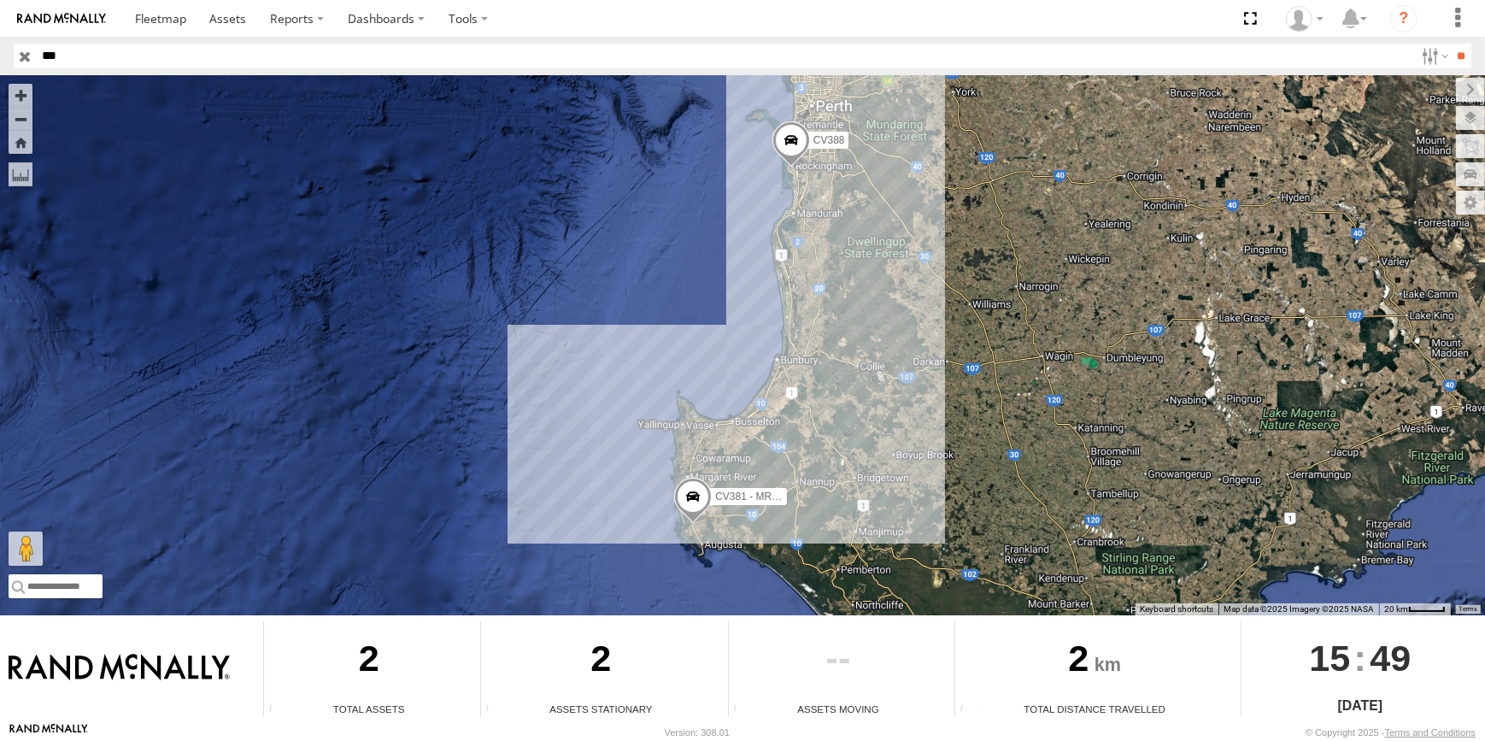
click at [60, 51] on input "***" at bounding box center [725, 56] width 1379 height 25
click at [797, 144] on span at bounding box center [792, 144] width 38 height 46
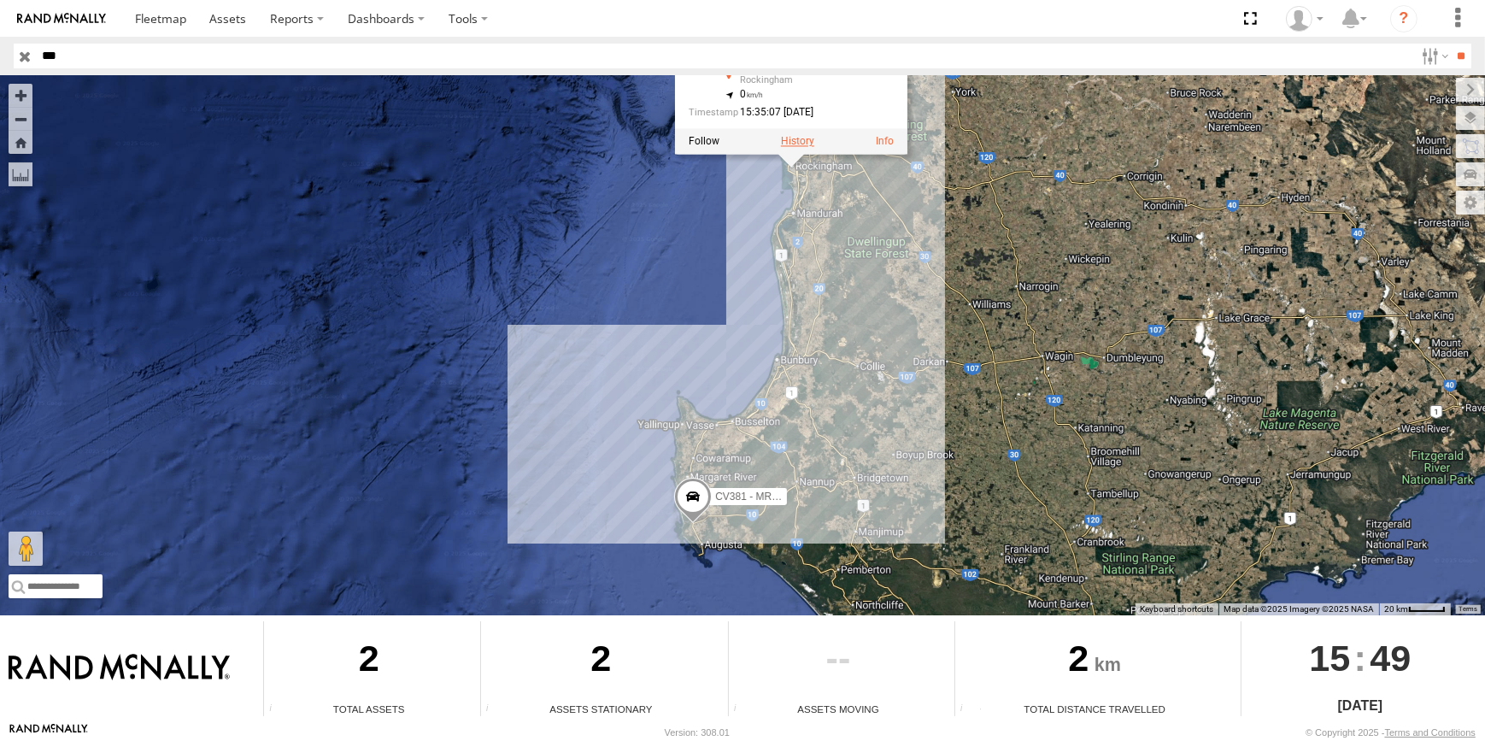
click at [802, 145] on label at bounding box center [797, 142] width 33 height 12
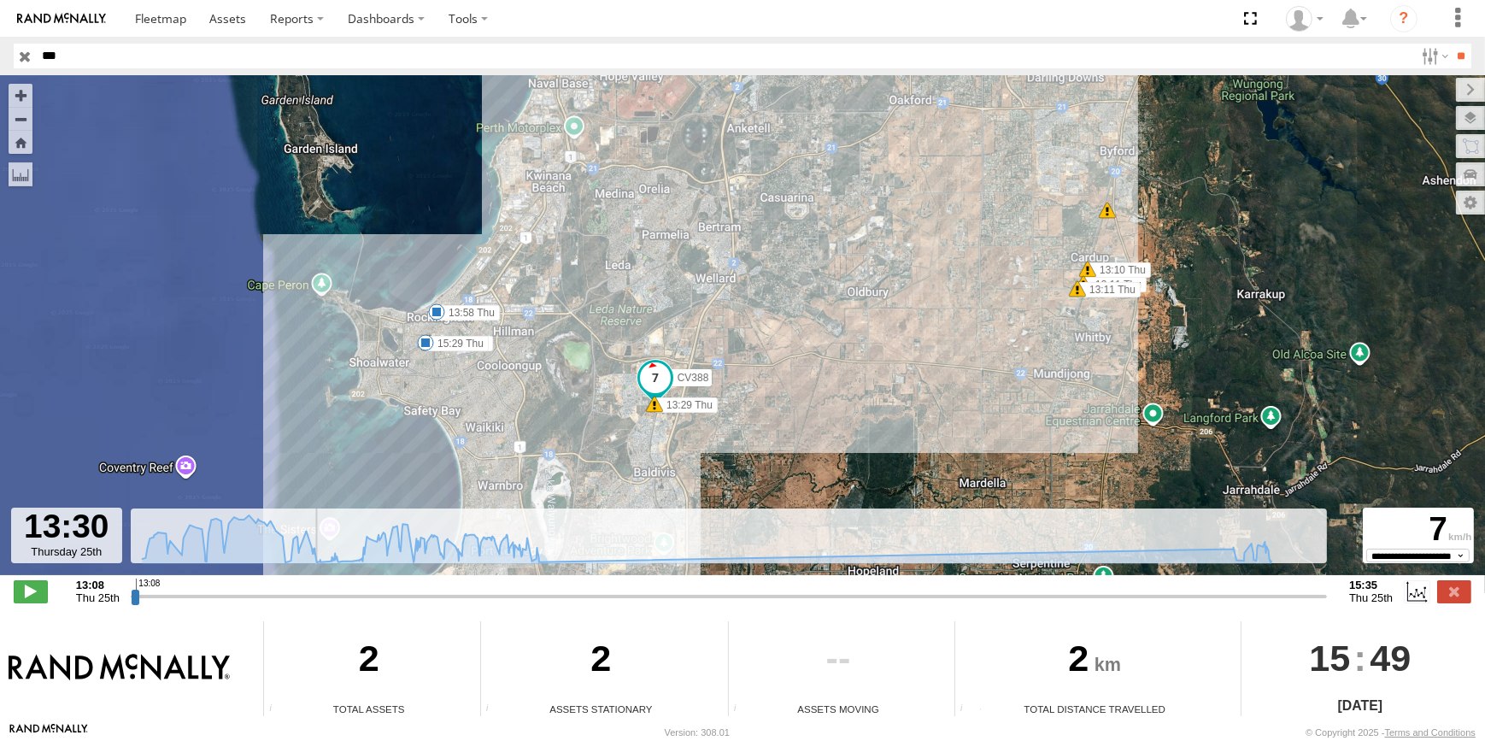
drag, startPoint x: 134, startPoint y: 598, endPoint x: 310, endPoint y: 590, distance: 176.3
click at [310, 590] on input "range" at bounding box center [729, 596] width 1197 height 16
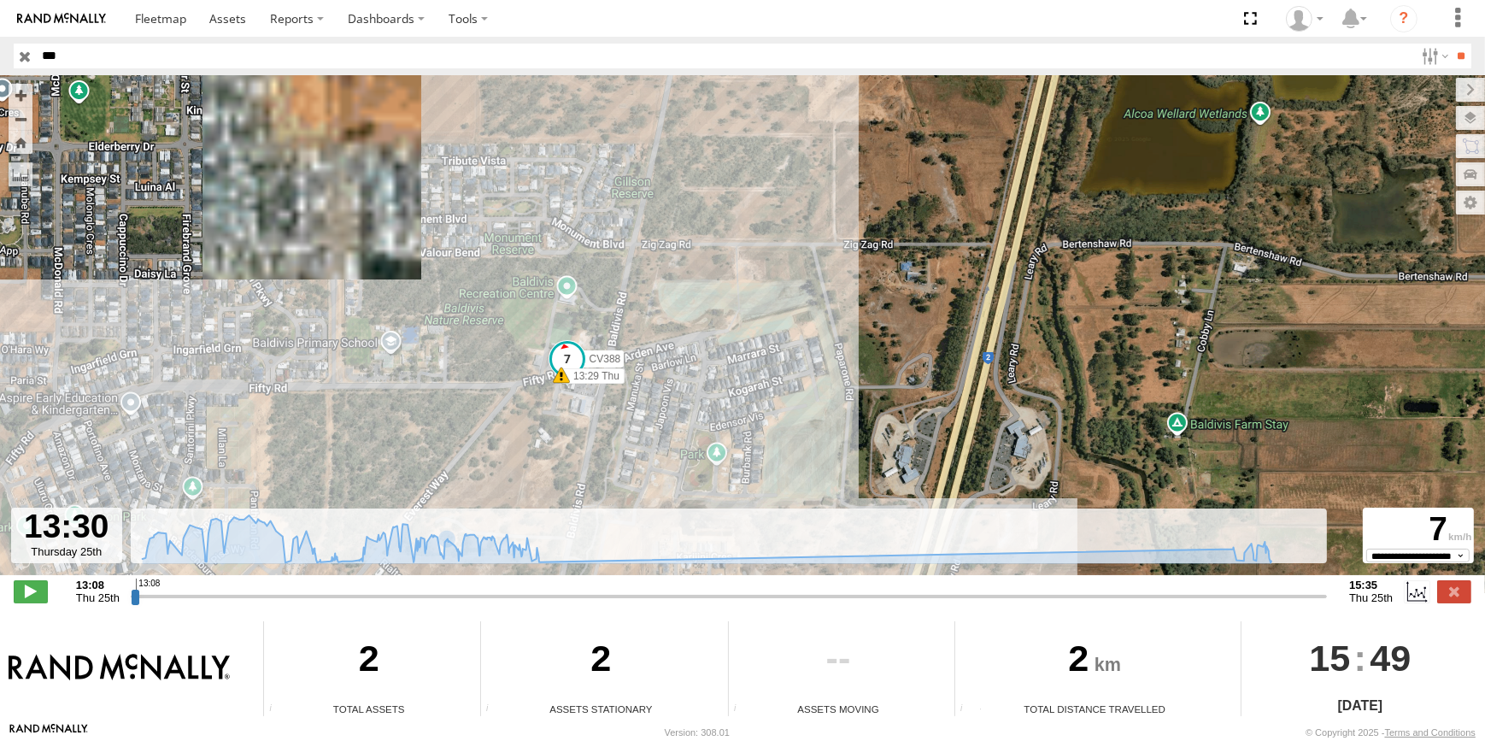
drag, startPoint x: 611, startPoint y: 431, endPoint x: 673, endPoint y: 426, distance: 61.7
click at [673, 426] on div "CV388 13:58 Thu 15:29 Thu 13:10 Thu 13:11 Thu 13:11 Thu 13:29 Thu 15:28 Thu" at bounding box center [742, 334] width 1485 height 518
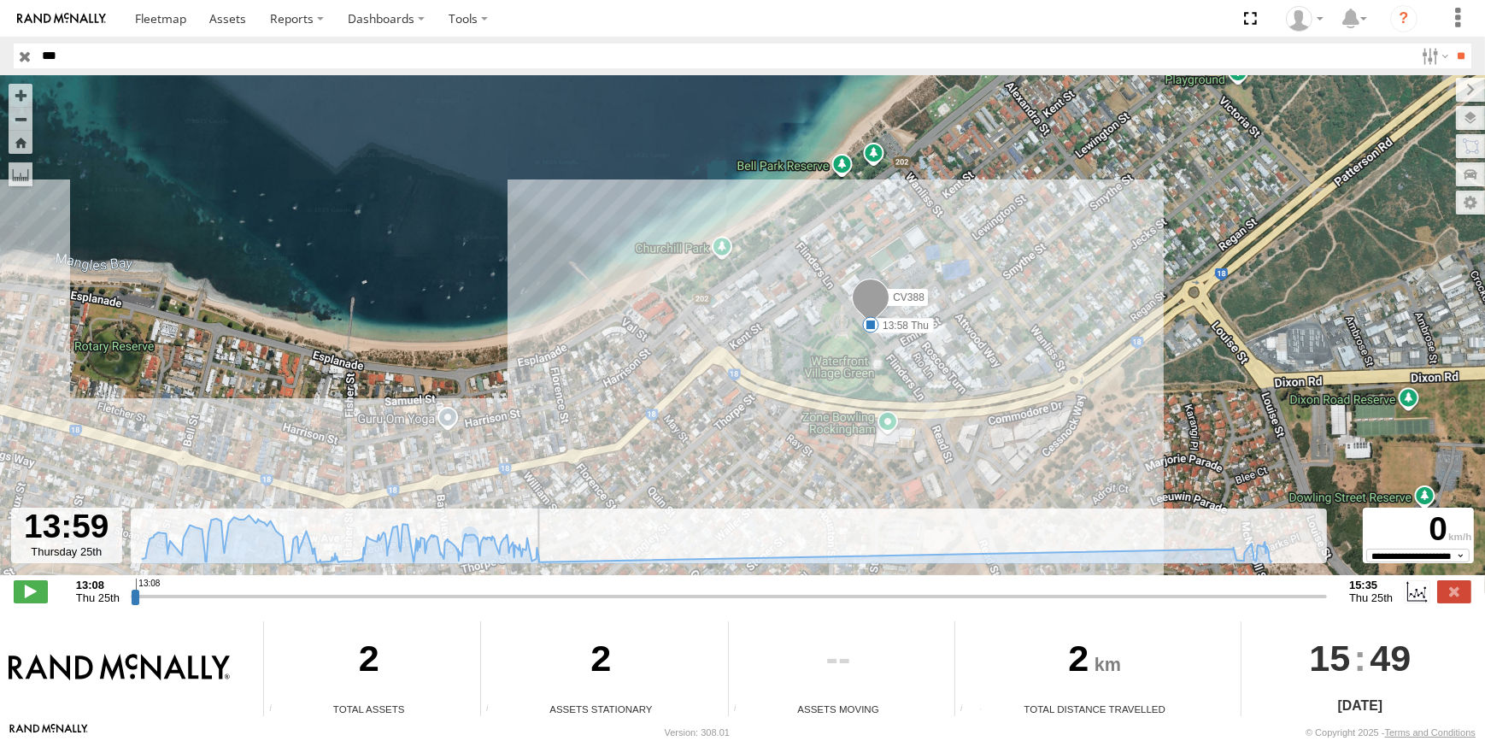
drag, startPoint x: 309, startPoint y: 591, endPoint x: 548, endPoint y: 590, distance: 238.5
click at [548, 590] on input "range" at bounding box center [729, 596] width 1197 height 16
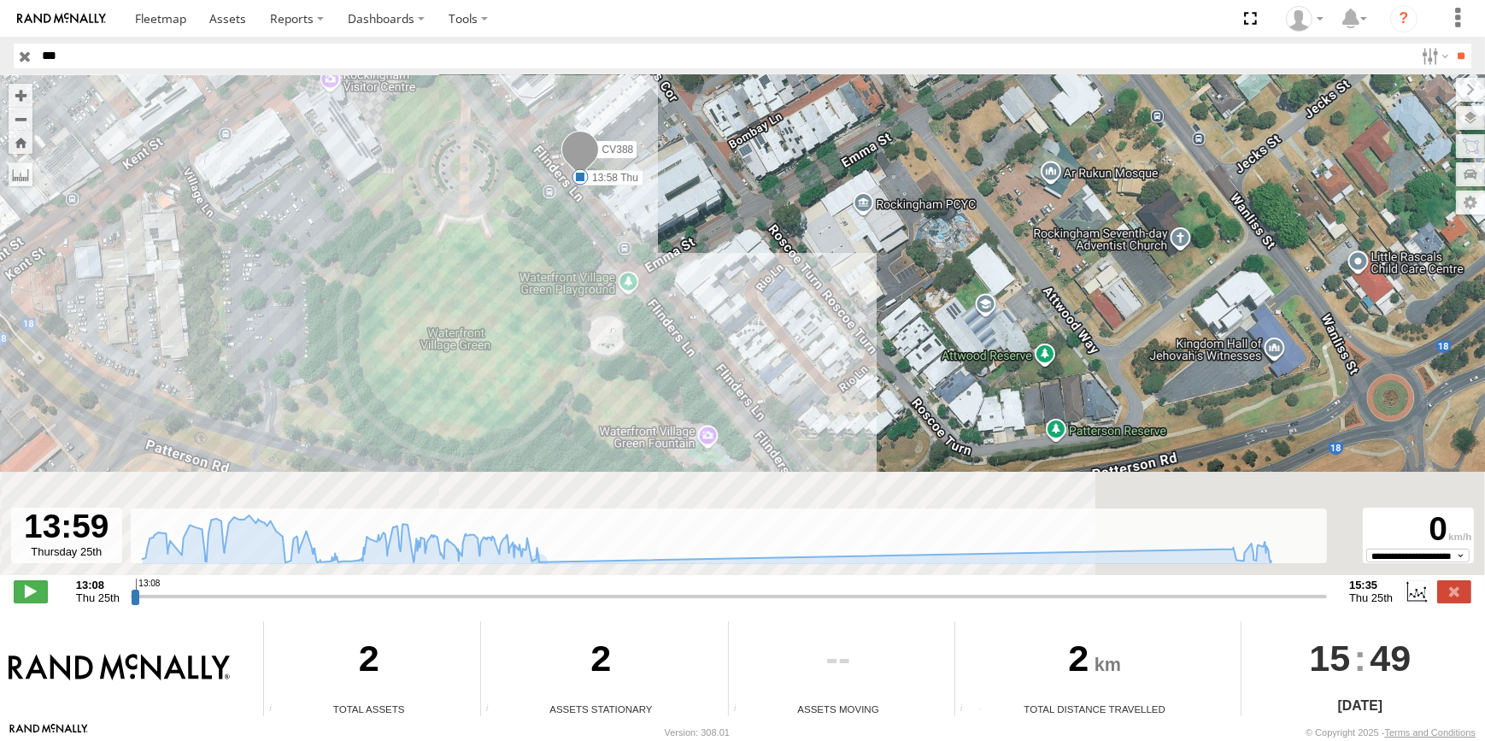
drag, startPoint x: 616, startPoint y: 400, endPoint x: 519, endPoint y: 166, distance: 253.6
click at [519, 166] on div "CV388 13:58 Thu 15:29 Thu 13:10 Thu 13:11 Thu 13:11 Thu 13:29 Thu 15:28 Thu" at bounding box center [742, 334] width 1485 height 518
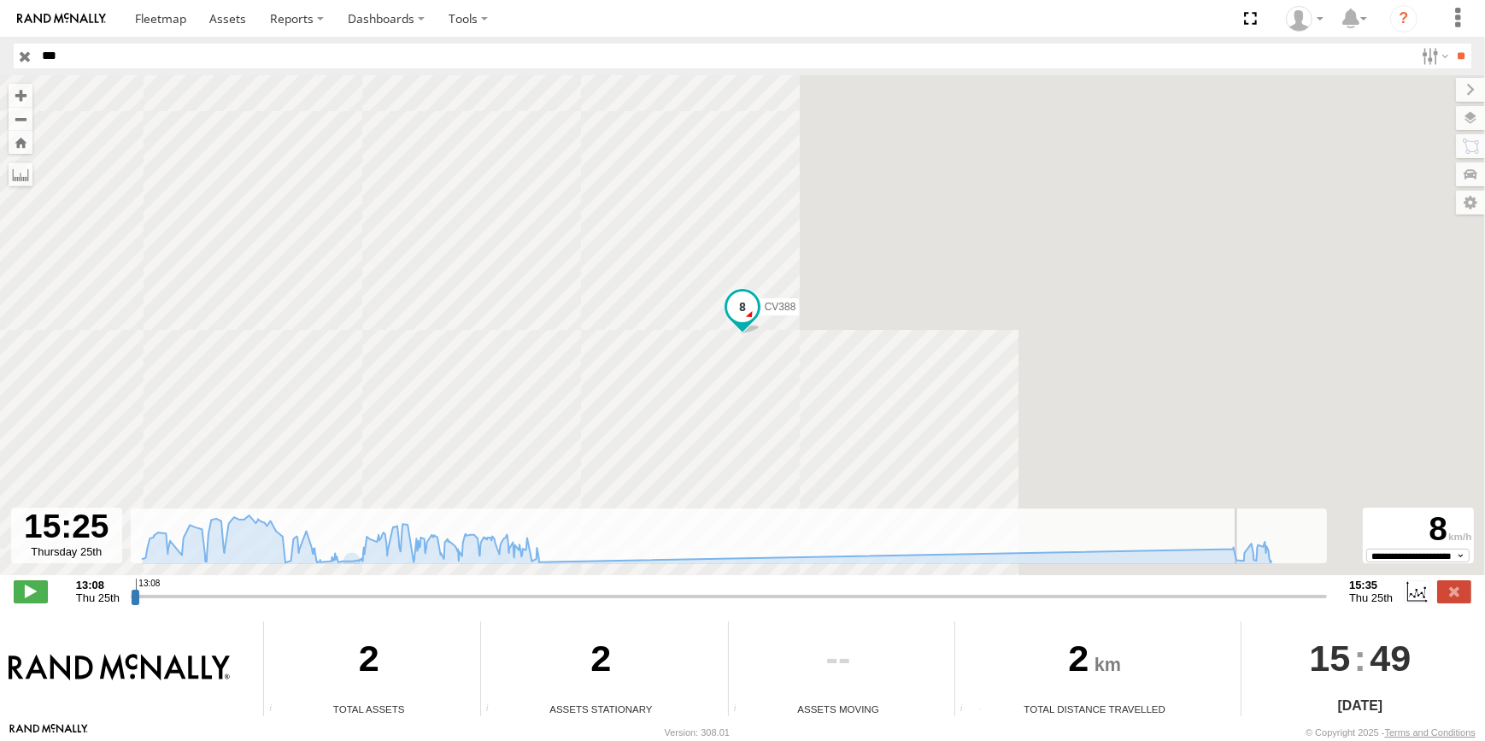
type input "**********"
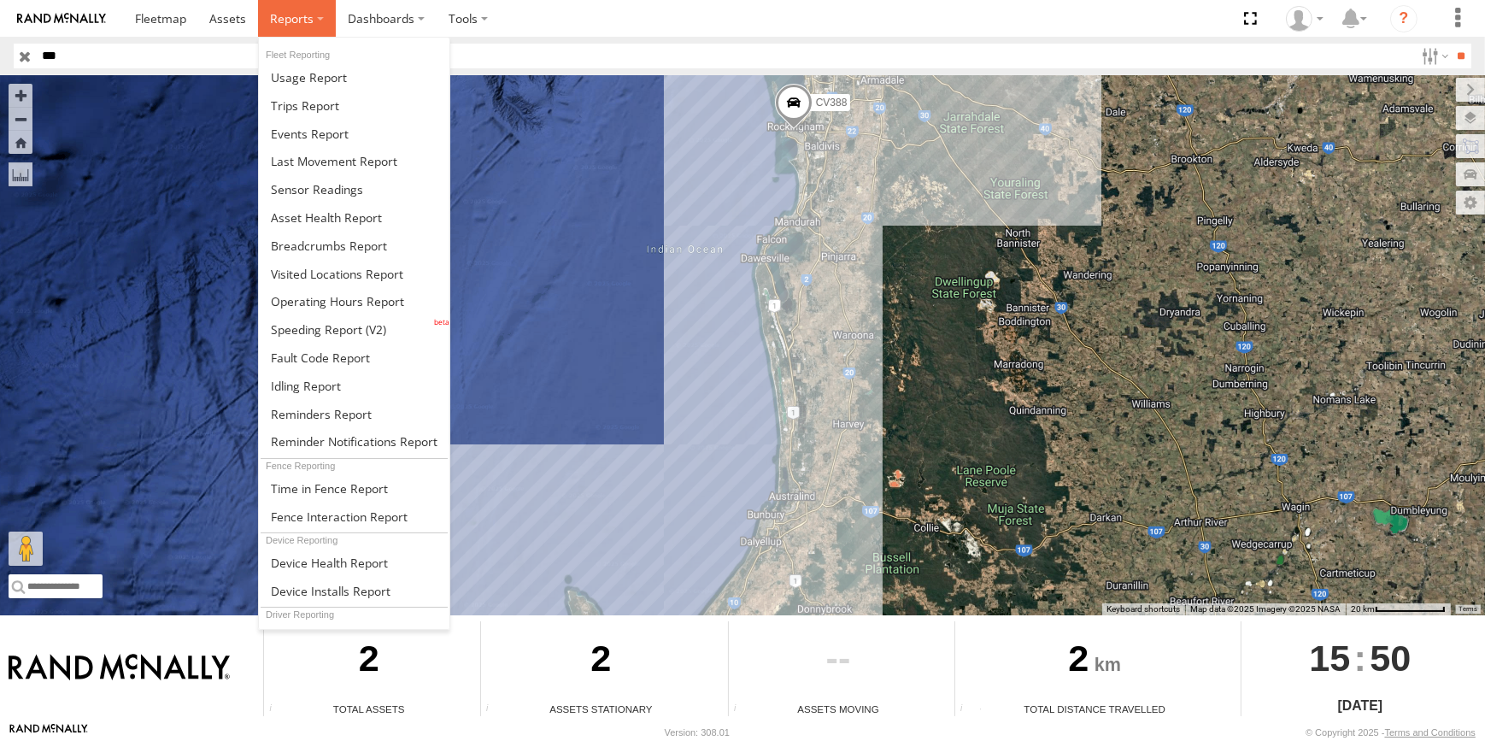
click at [323, 15] on label at bounding box center [297, 18] width 78 height 37
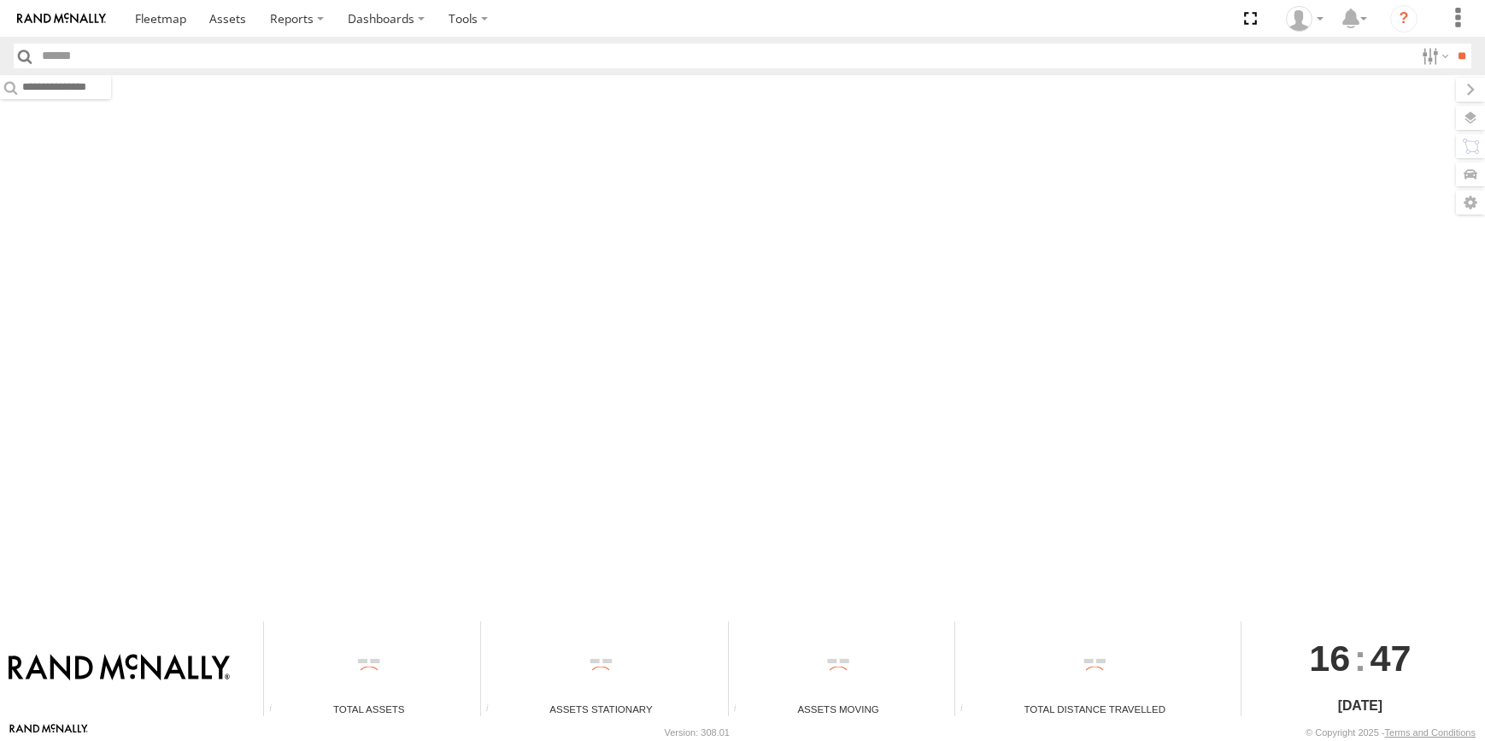
type input "***"
